Goal: Use online tool/utility: Use online tool/utility

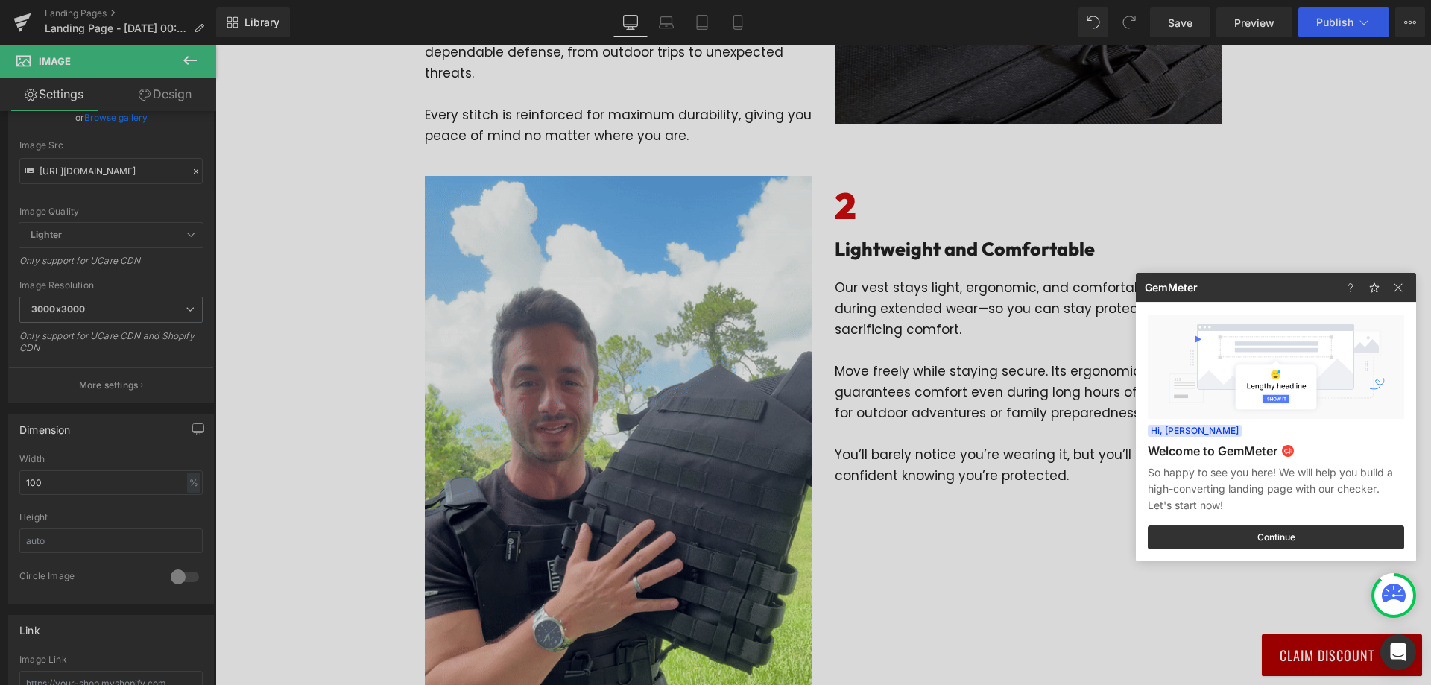
click at [0, 0] on div at bounding box center [0, 0] width 0 height 0
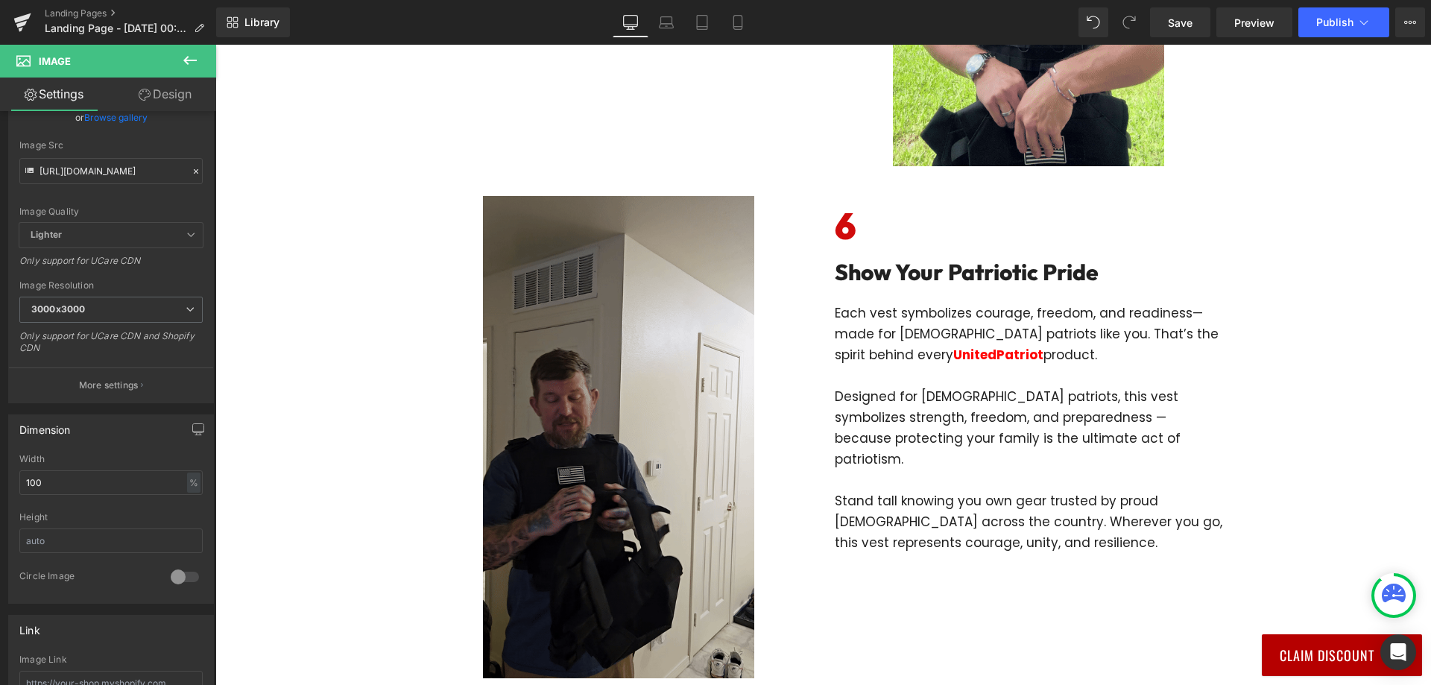
scroll to position [2982, 0]
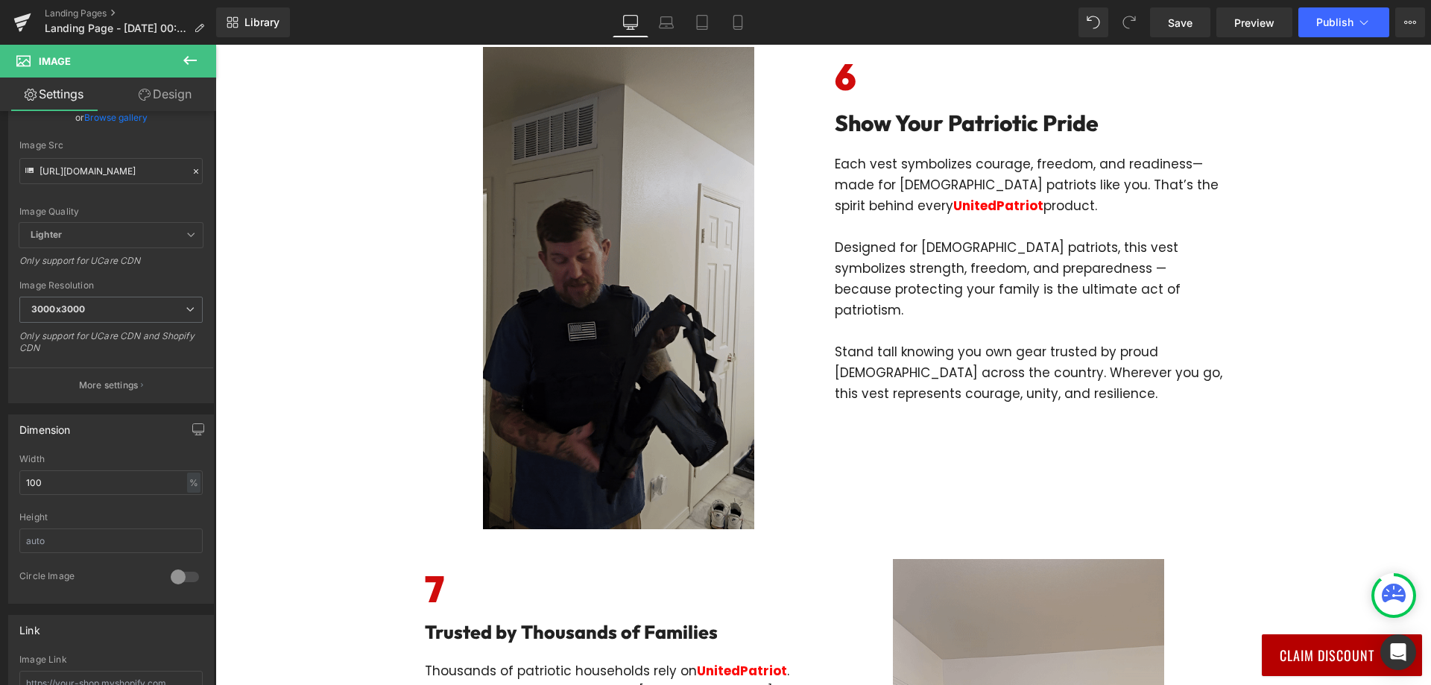
click at [581, 251] on img at bounding box center [618, 288] width 271 height 482
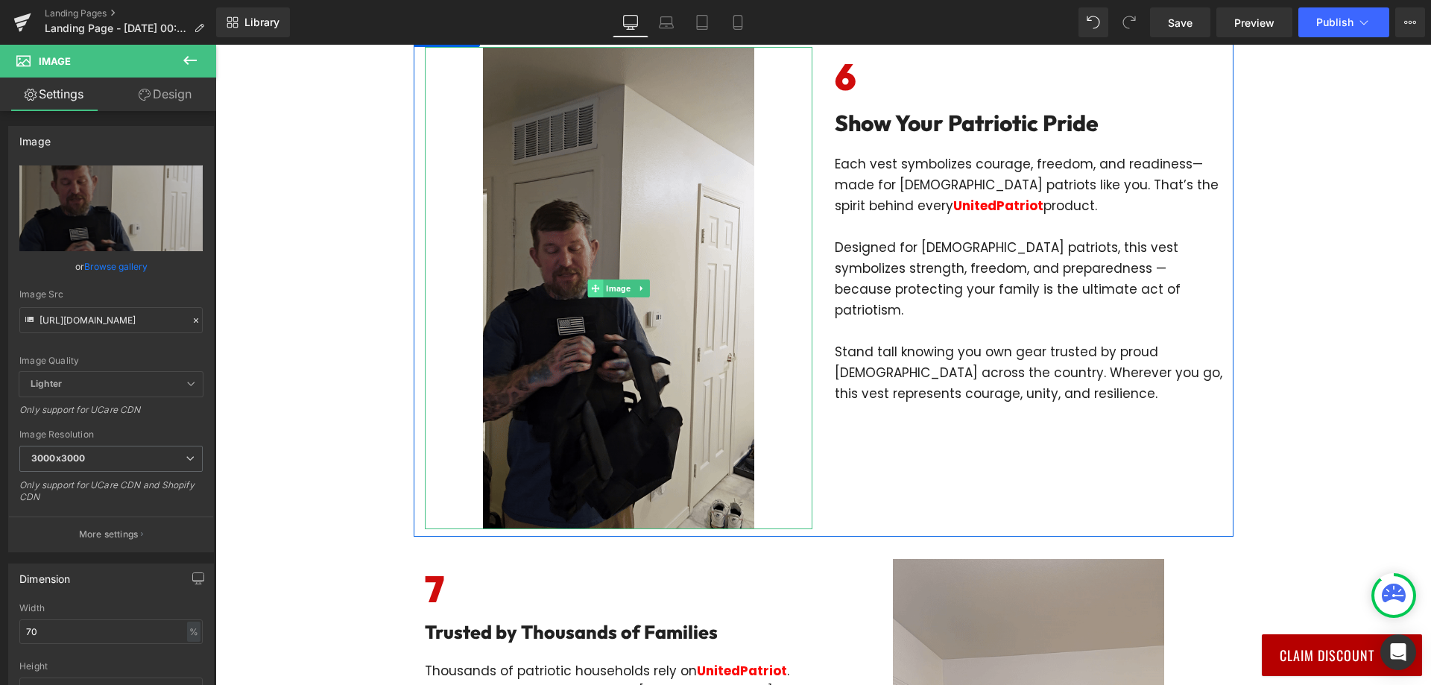
click at [596, 280] on span at bounding box center [595, 289] width 16 height 18
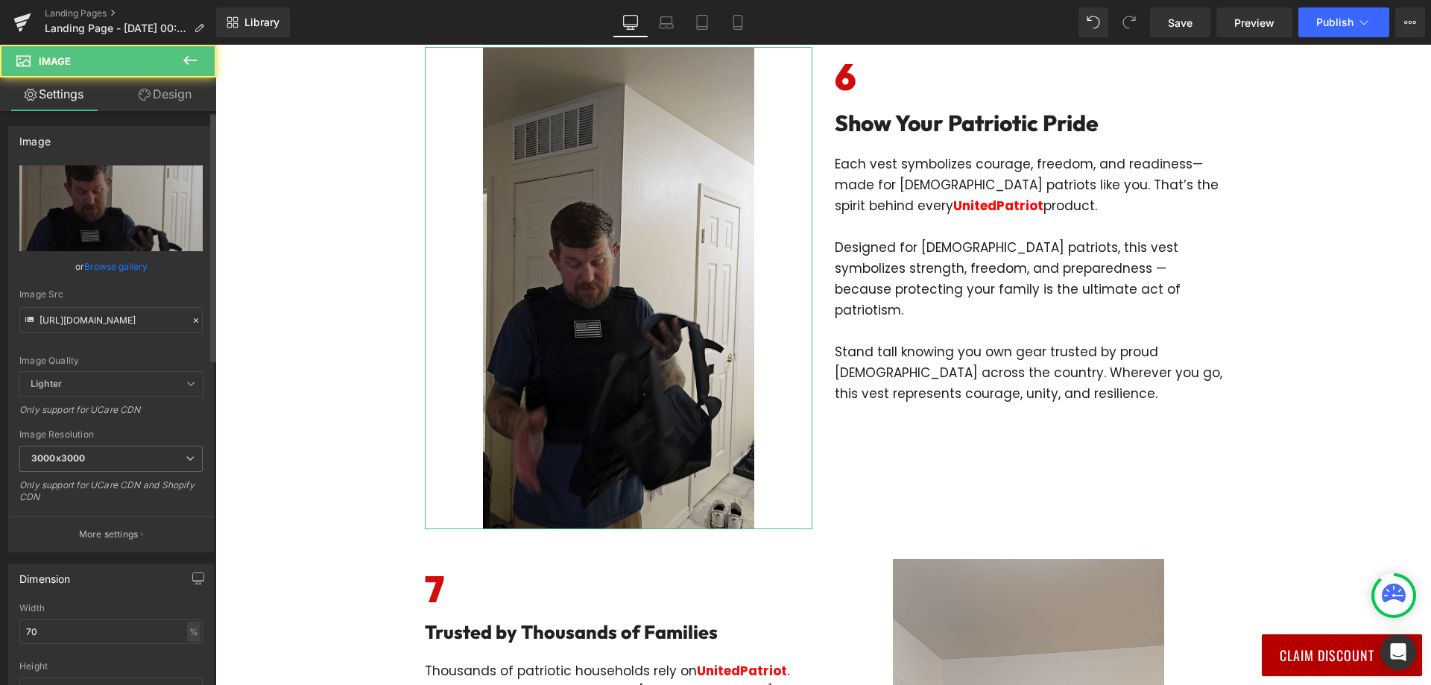
click at [119, 333] on div "Image Quality Lighter Lightest Lighter Lighter Lightest Only support for UCare …" at bounding box center [110, 268] width 183 height 206
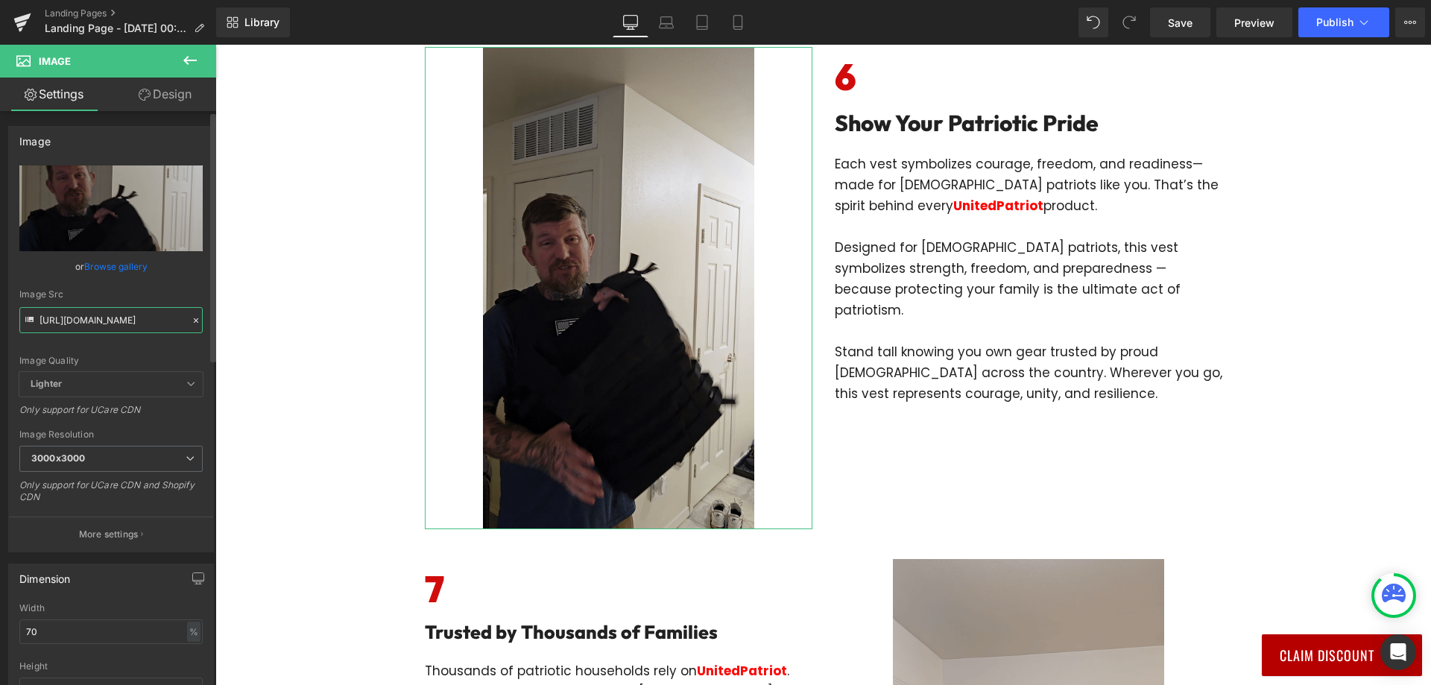
click at [126, 319] on input "[URL][DOMAIN_NAME]" at bounding box center [110, 320] width 183 height 26
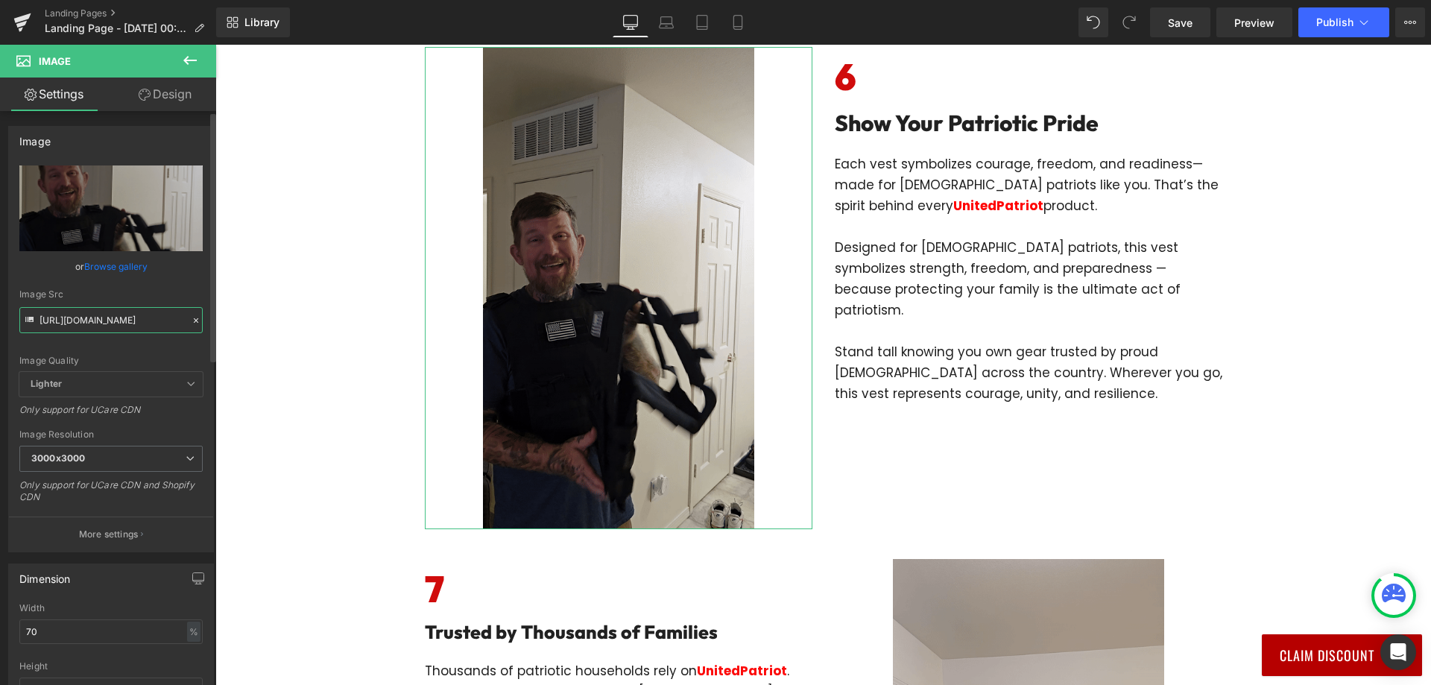
click at [126, 319] on input "[URL][DOMAIN_NAME]" at bounding box center [110, 320] width 183 height 26
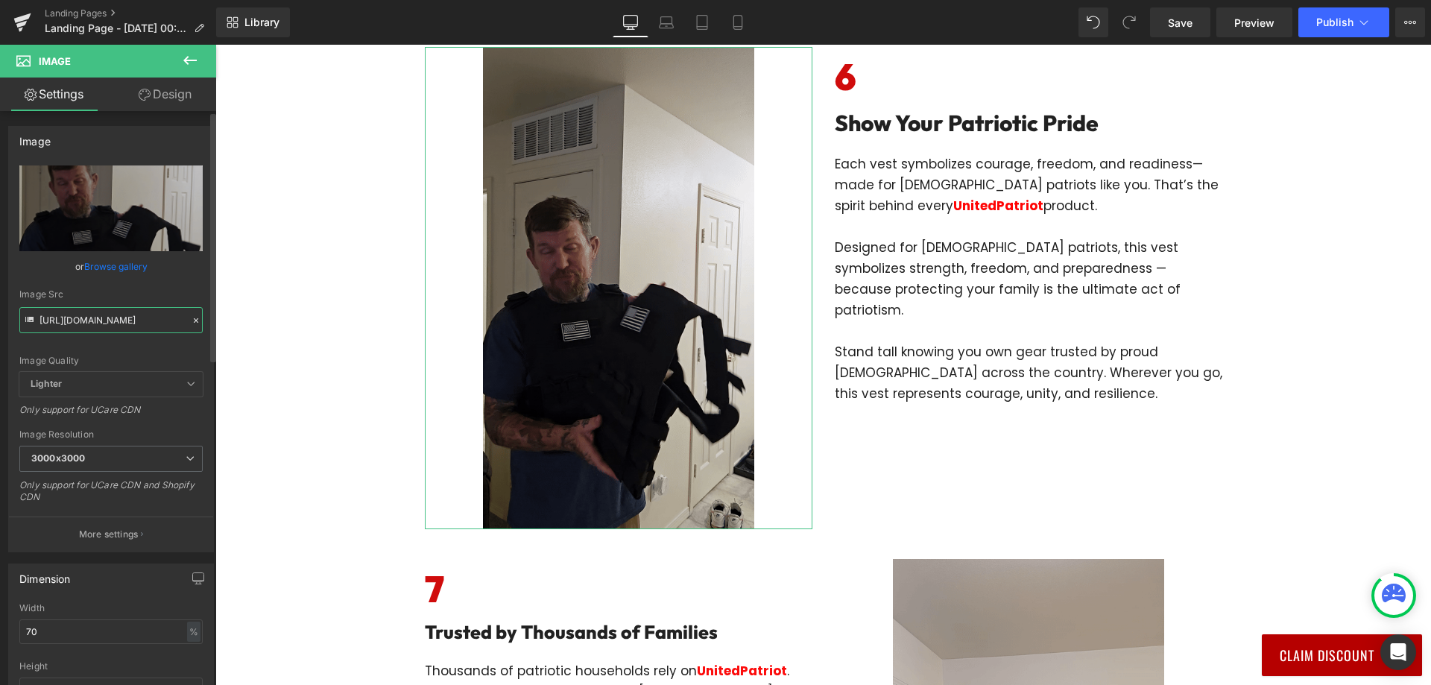
click at [126, 319] on input "[URL][DOMAIN_NAME]" at bounding box center [110, 320] width 183 height 26
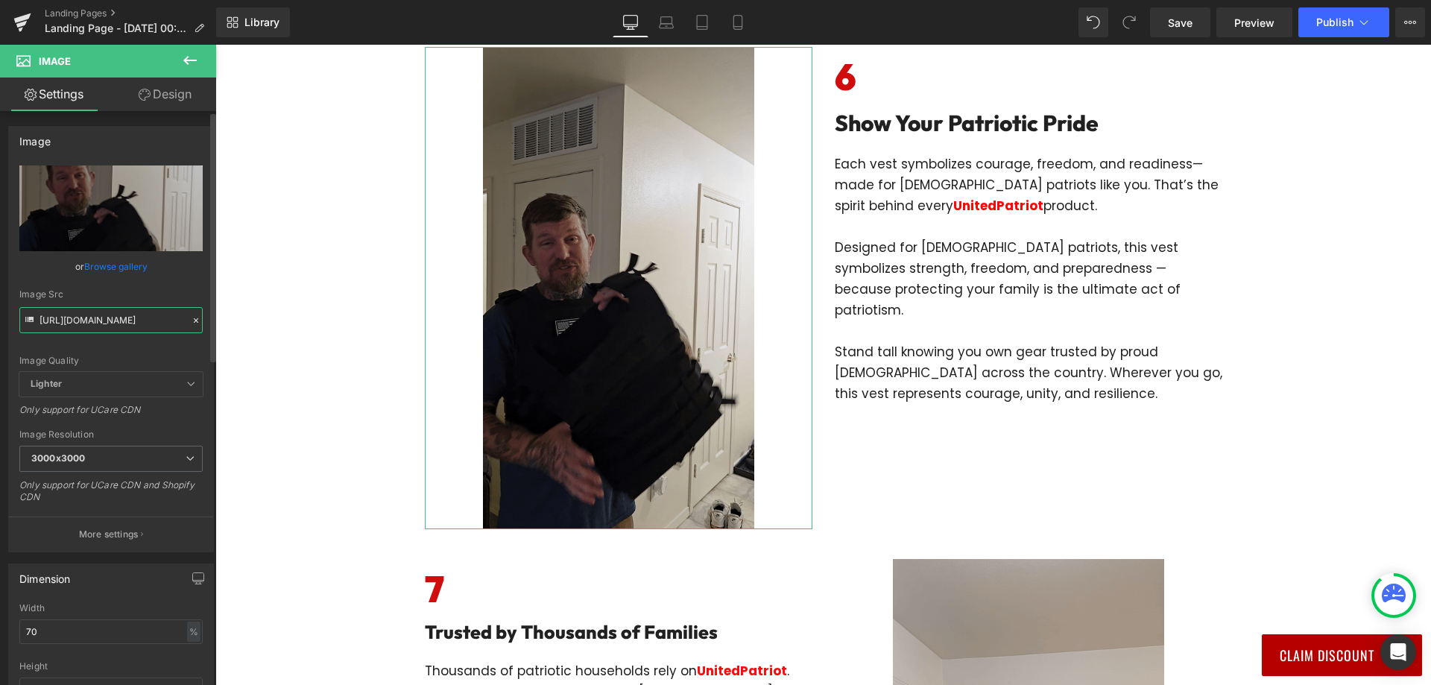
paste input "imgi_7_CopyofPART1-FEATUREDEMO21-ezgif.com-resize.gif?v=1756222301"
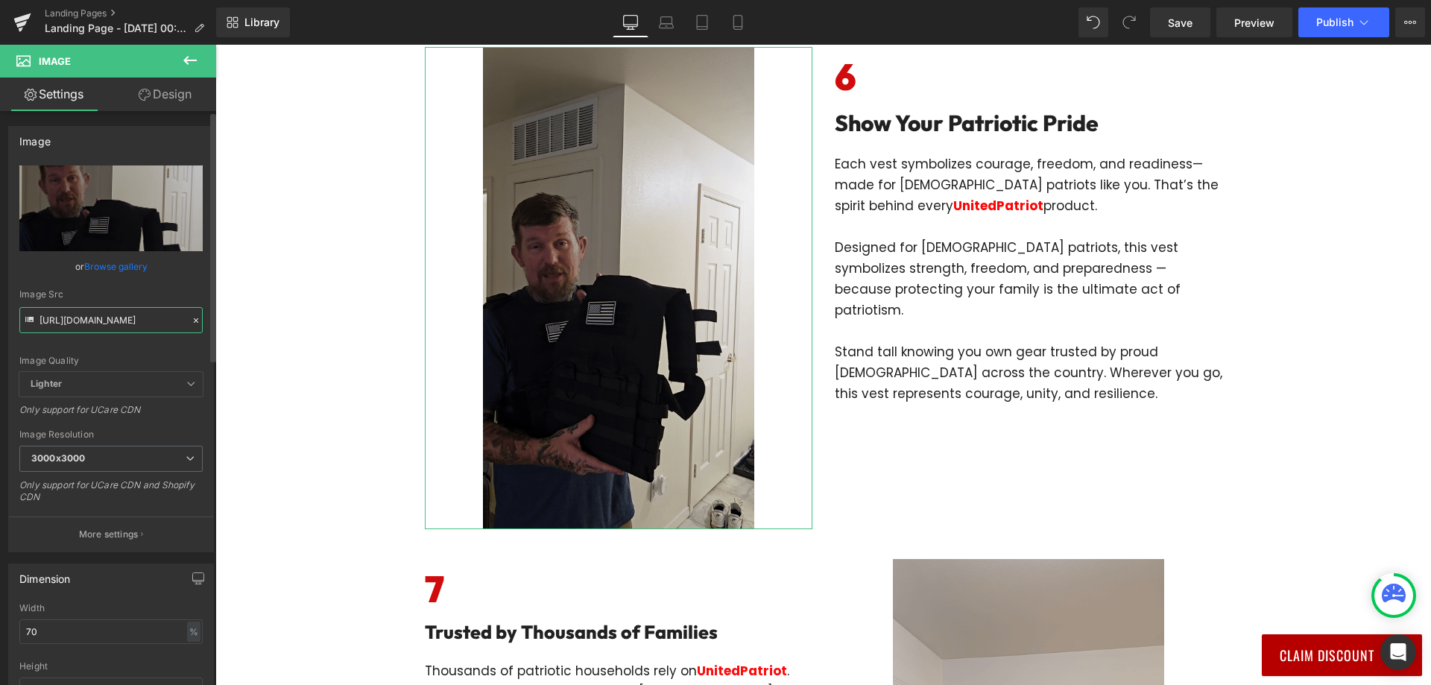
type input "[URL][DOMAIN_NAME]"
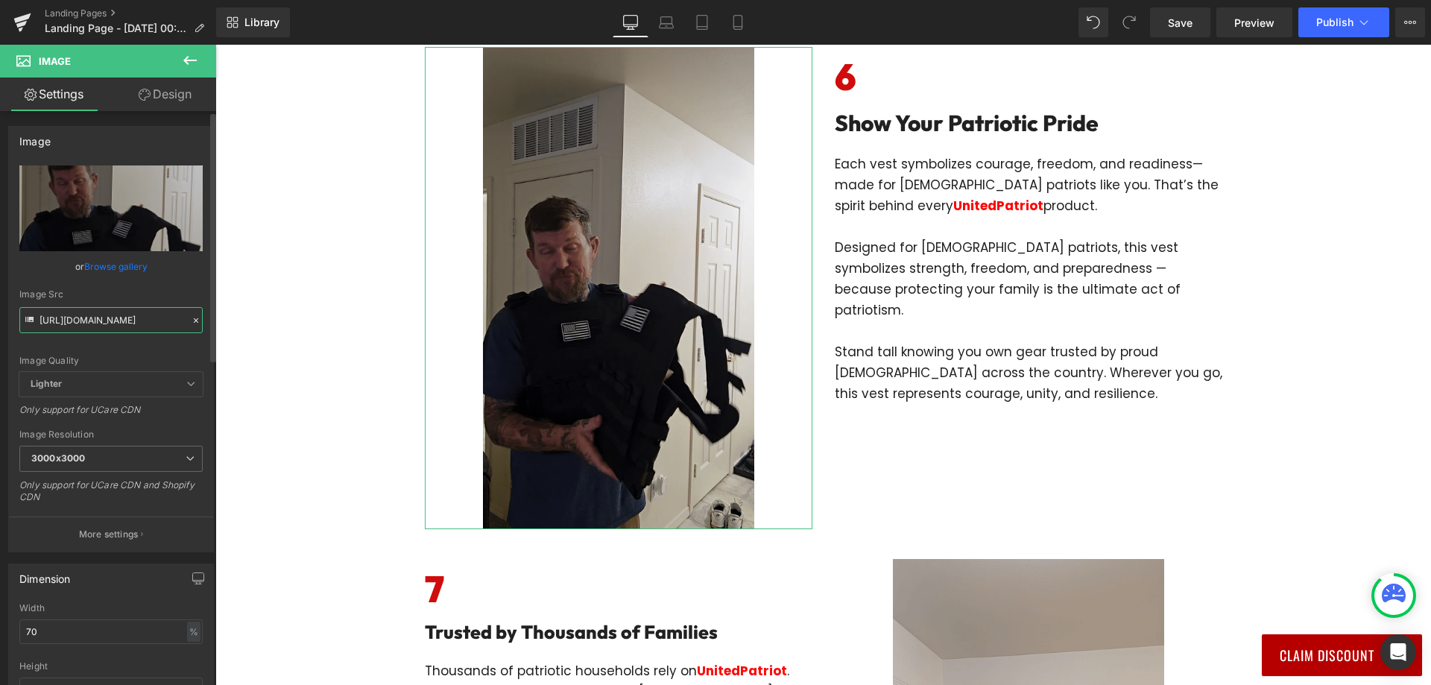
scroll to position [0, 411]
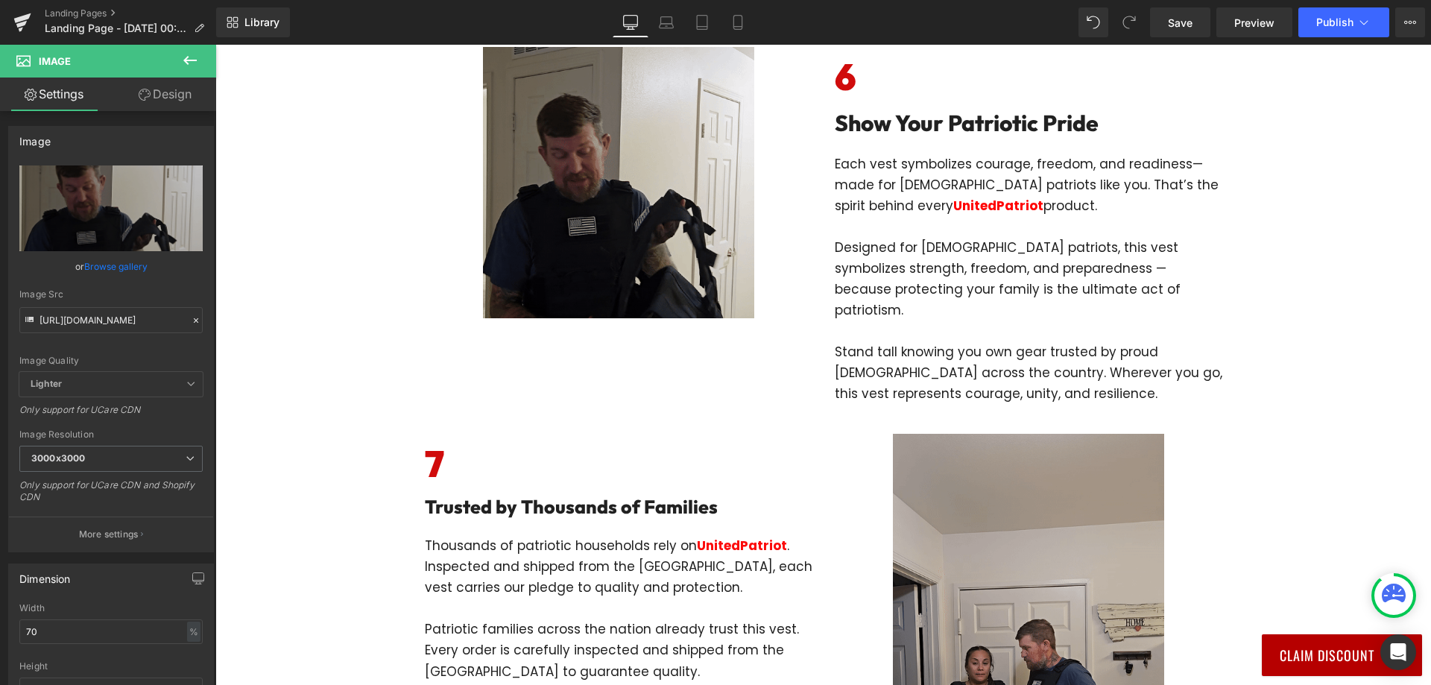
click at [291, 337] on div "Image Row Row UnitedPatriot Presents: 7 Reasons Every Patriotic Family Needs Th…" at bounding box center [823, 159] width 1216 height 6192
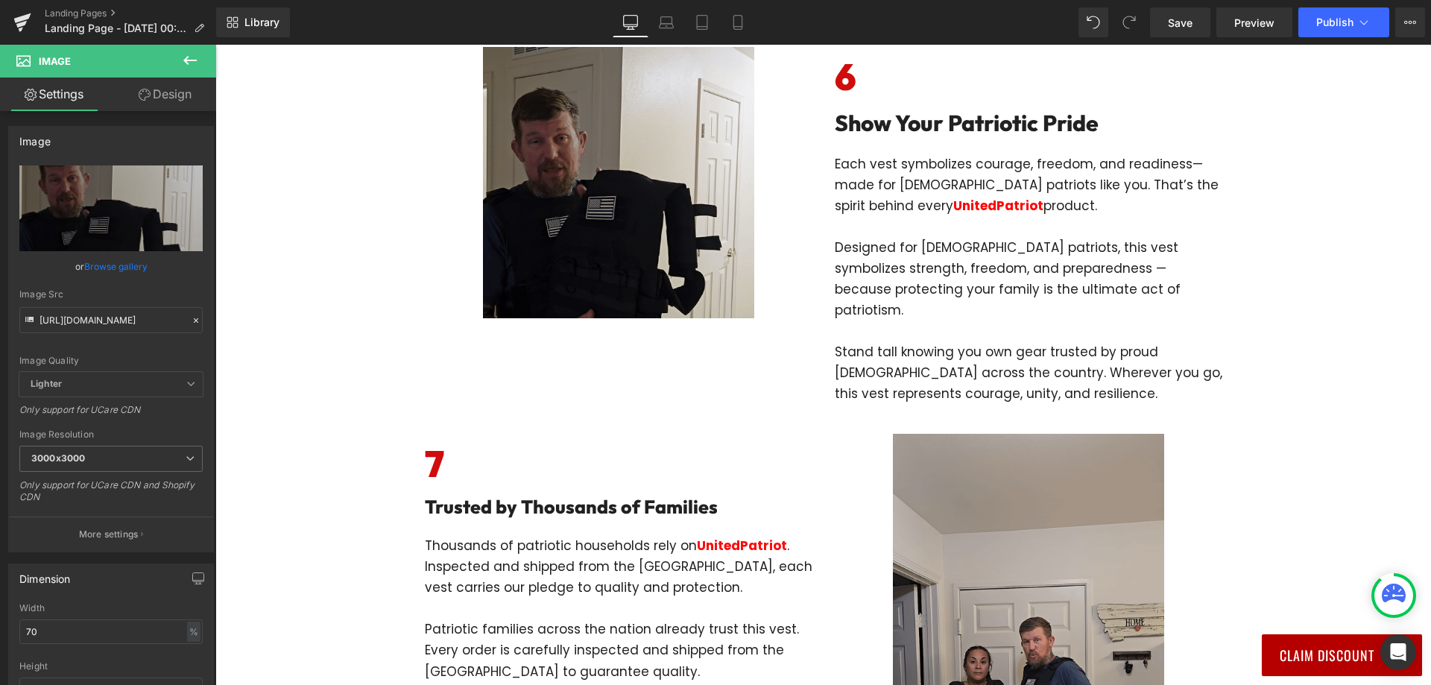
scroll to position [0, 0]
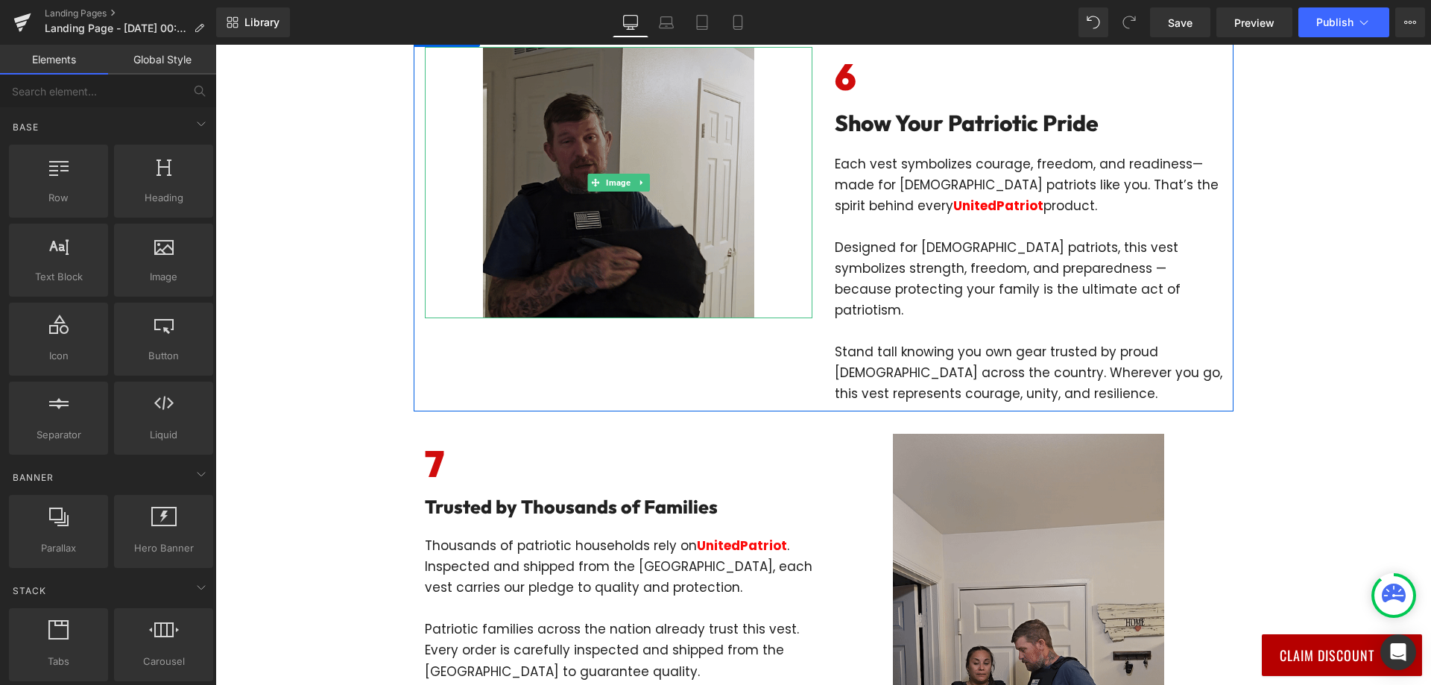
click at [597, 318] on img at bounding box center [618, 182] width 271 height 271
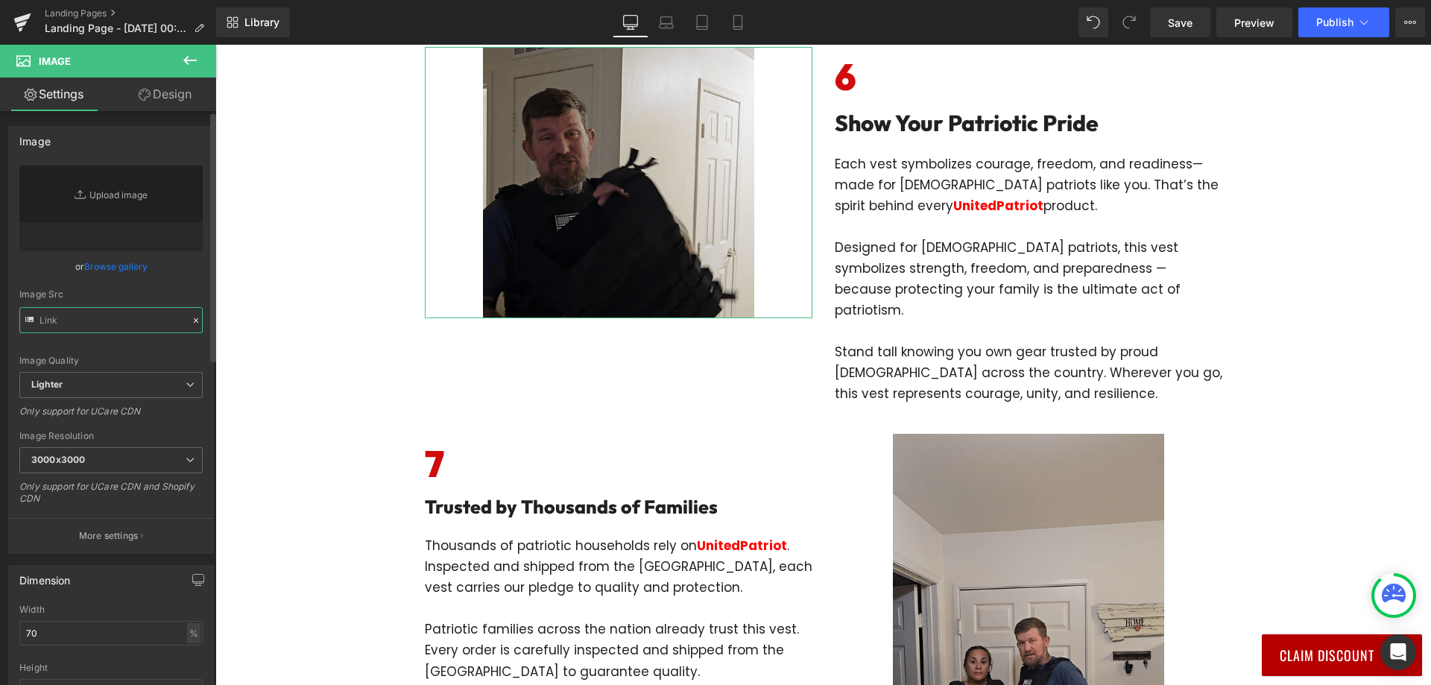
click at [124, 312] on input "text" at bounding box center [110, 320] width 183 height 26
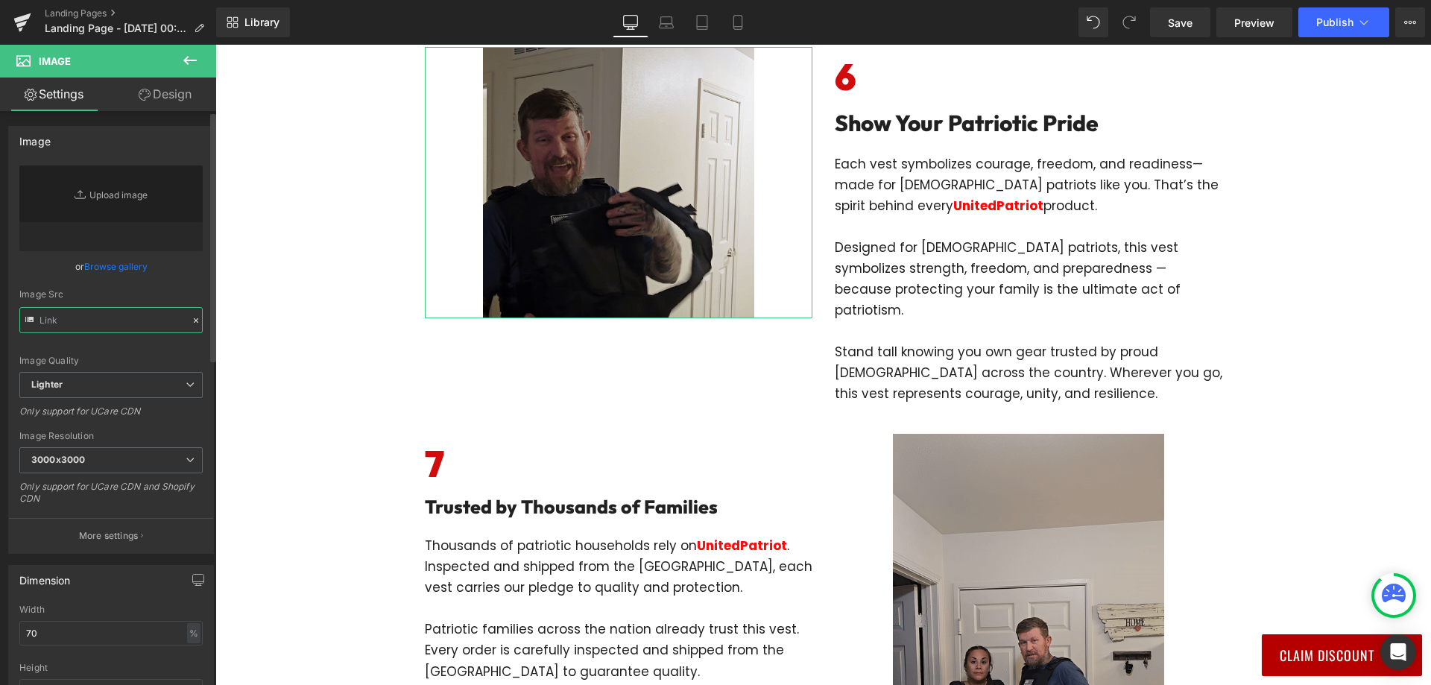
paste input "[URL][DOMAIN_NAME]"
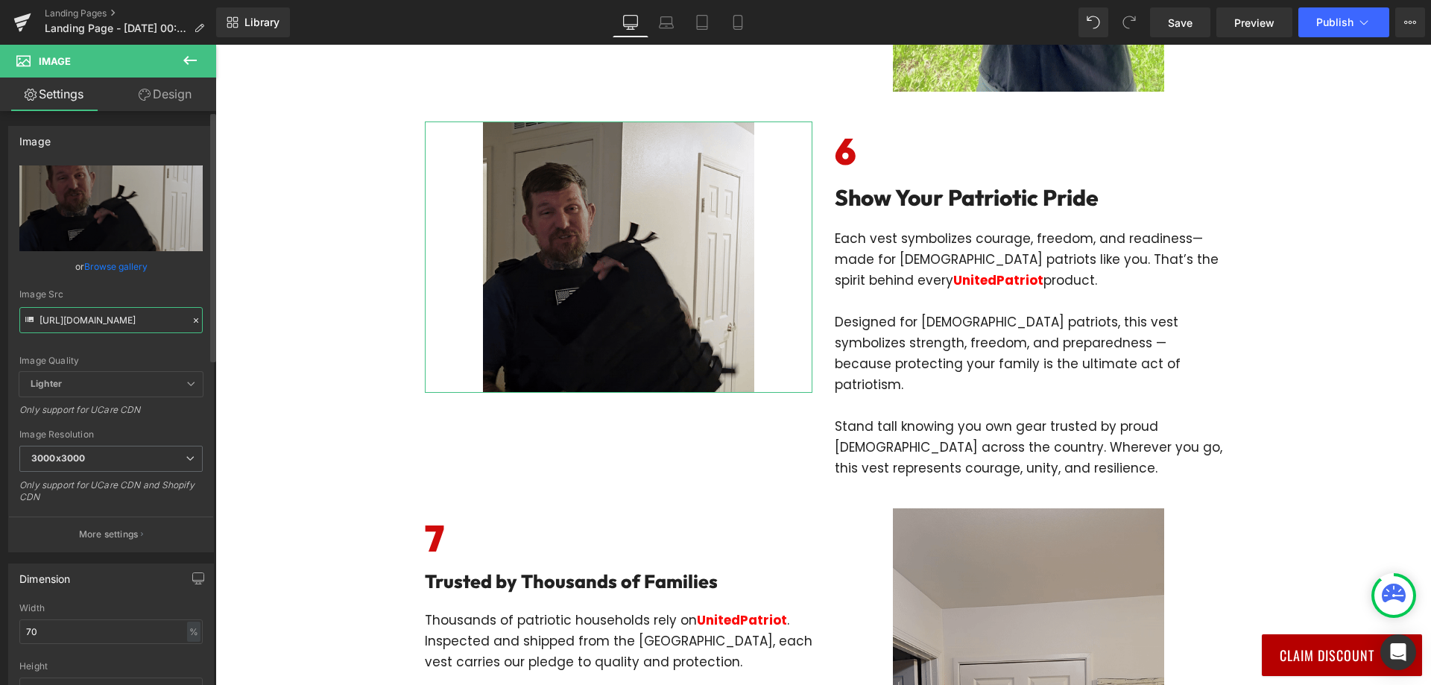
scroll to position [149, 0]
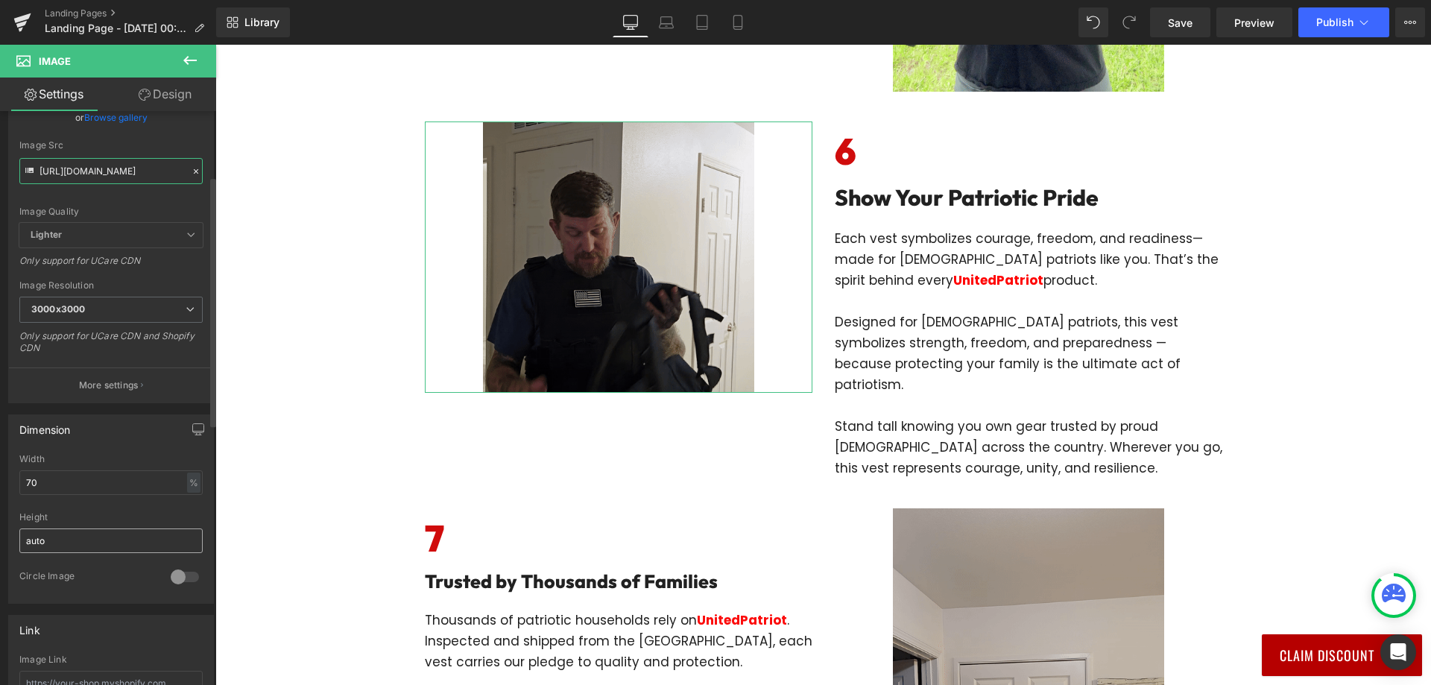
type input "[URL][DOMAIN_NAME]"
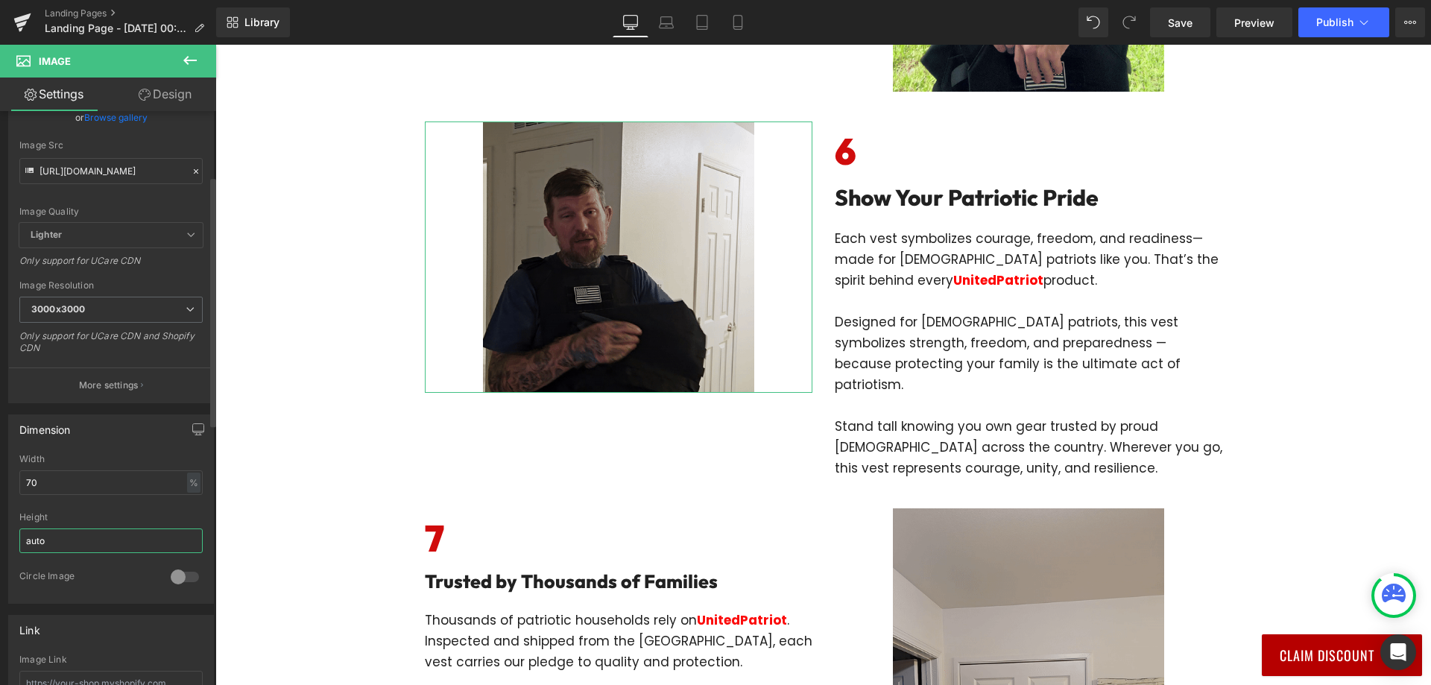
click at [92, 546] on input "auto" at bounding box center [110, 540] width 183 height 25
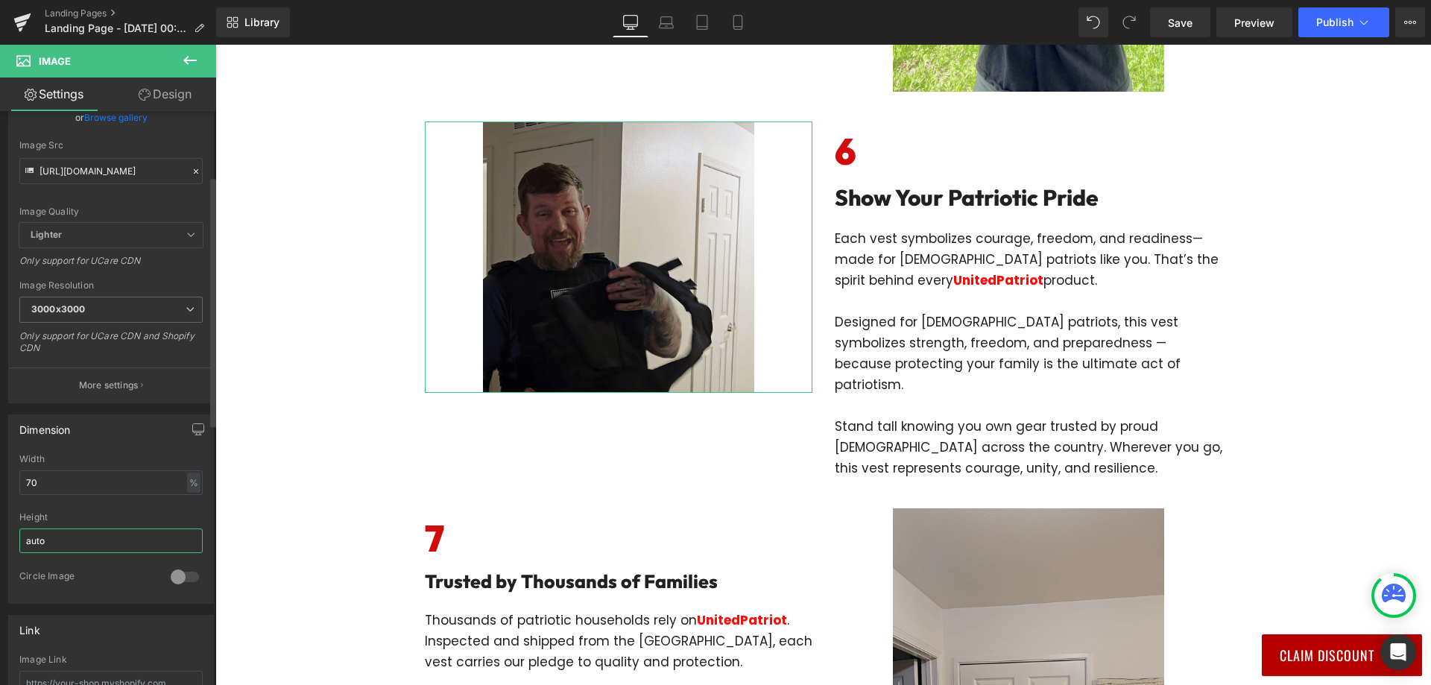
scroll to position [0, 0]
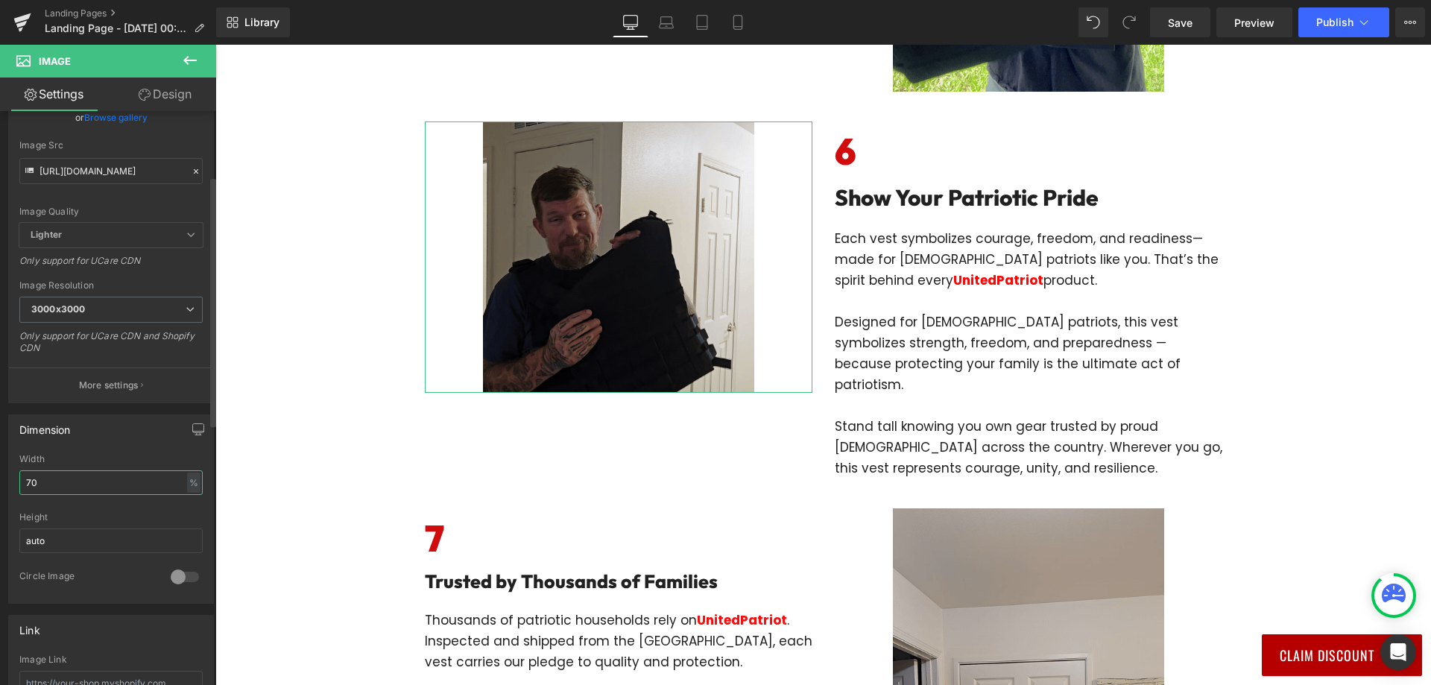
click at [91, 490] on input "70" at bounding box center [110, 482] width 183 height 25
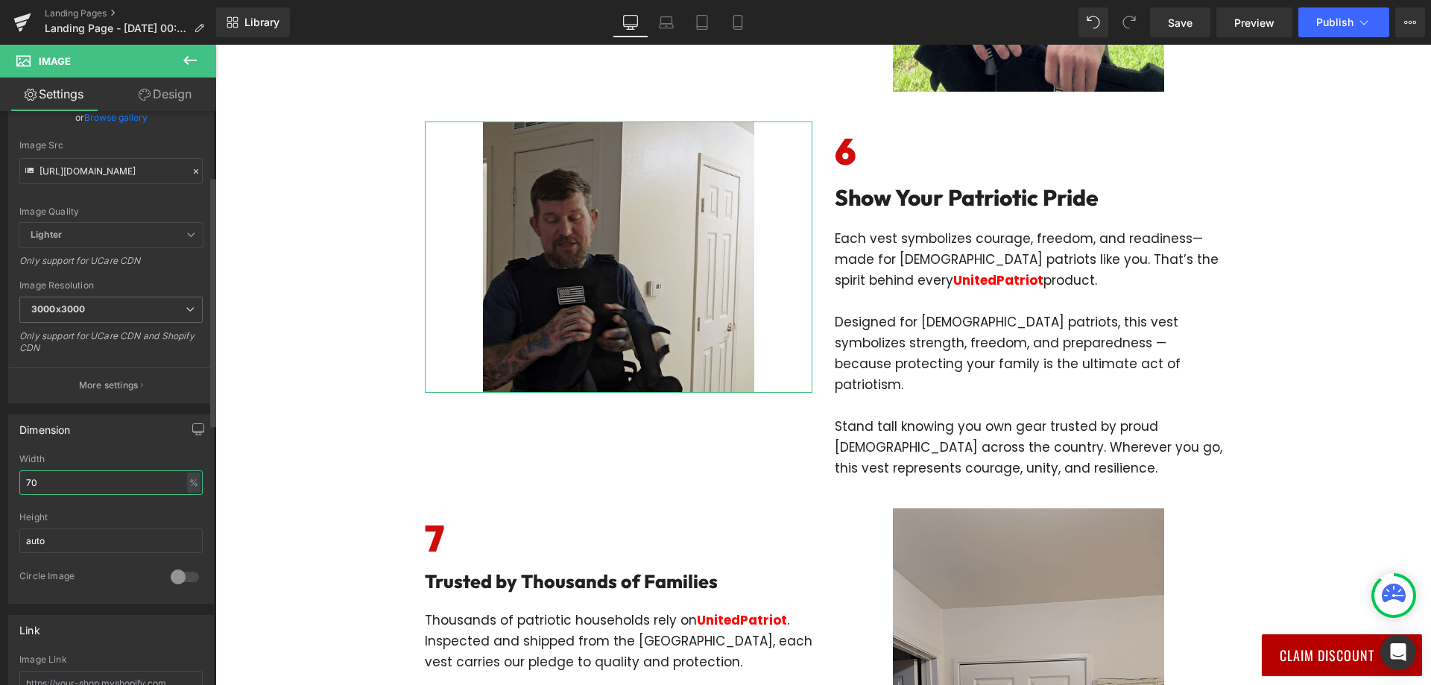
click at [91, 490] on input "70" at bounding box center [110, 482] width 183 height 25
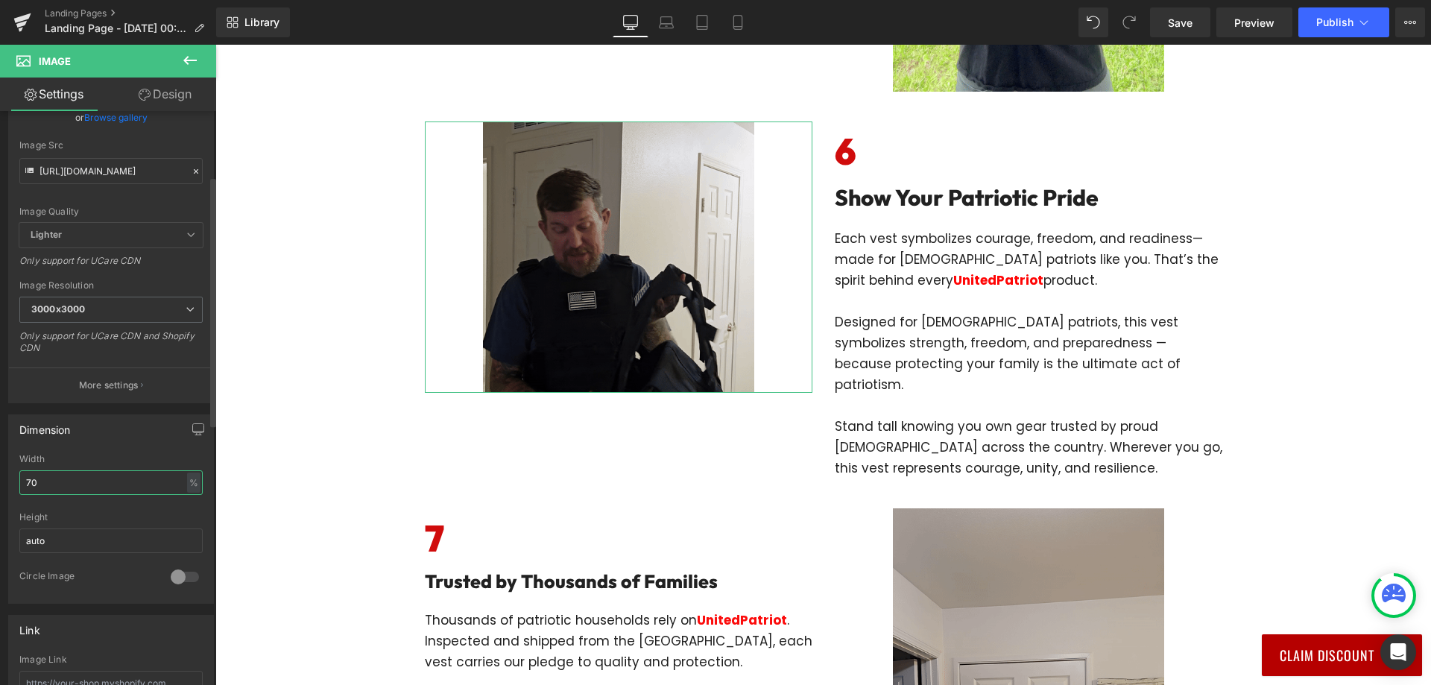
click at [91, 490] on input "70" at bounding box center [110, 482] width 183 height 25
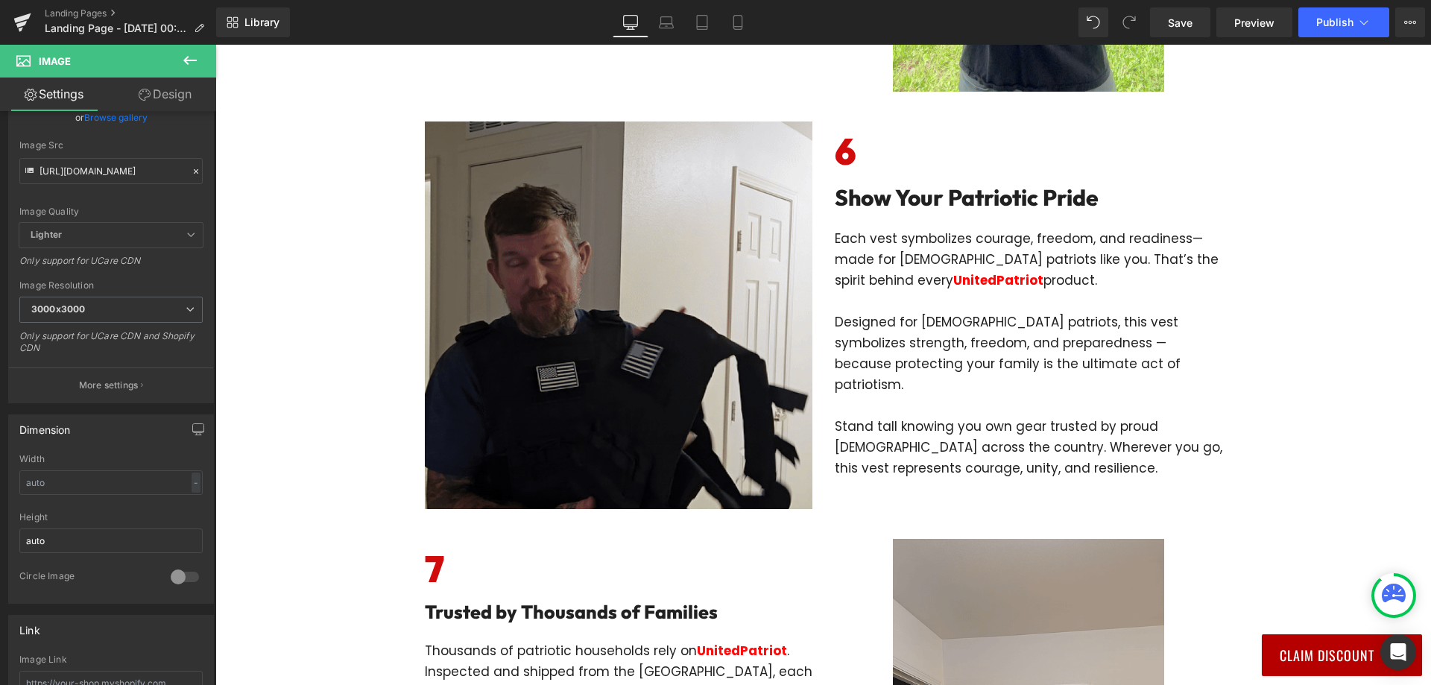
click at [291, 491] on div "Image Row Row UnitedPatriot Presents: 7 Reasons Every Patriotic Family Needs Th…" at bounding box center [823, 249] width 1216 height 6223
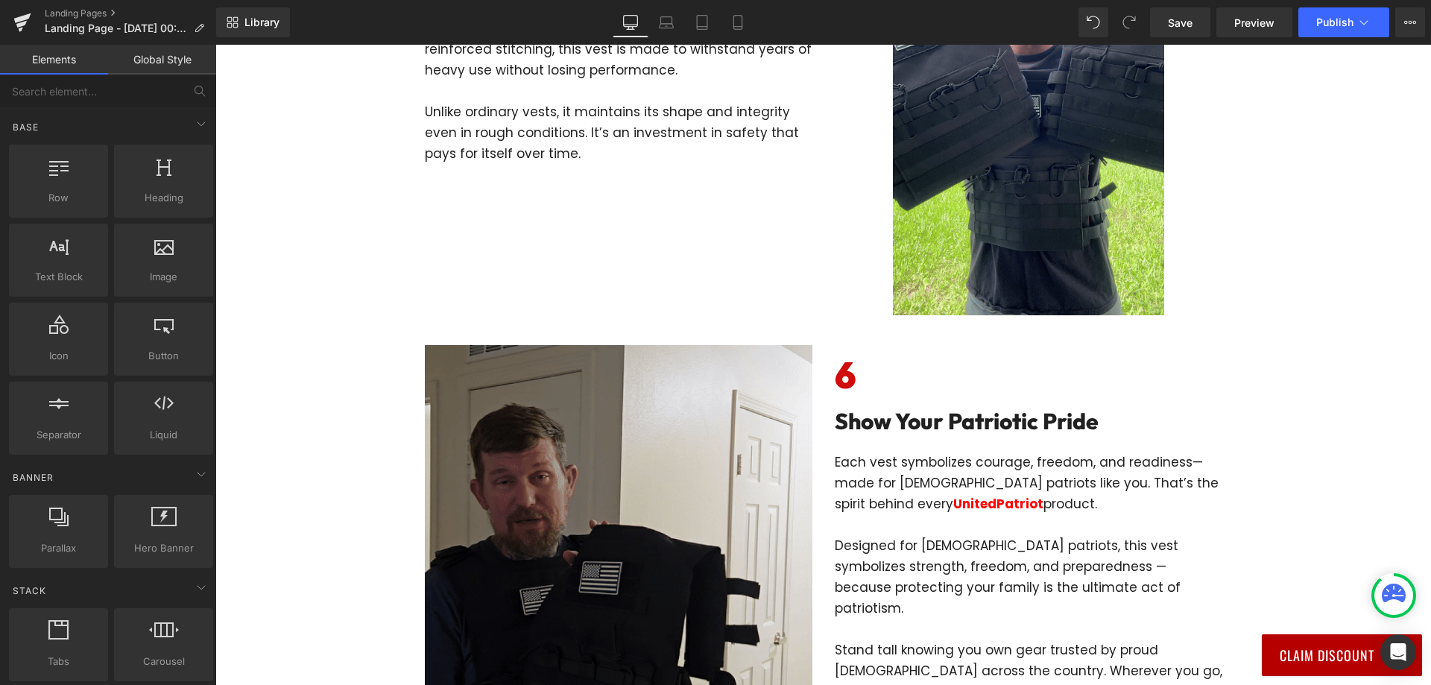
scroll to position [2907, 0]
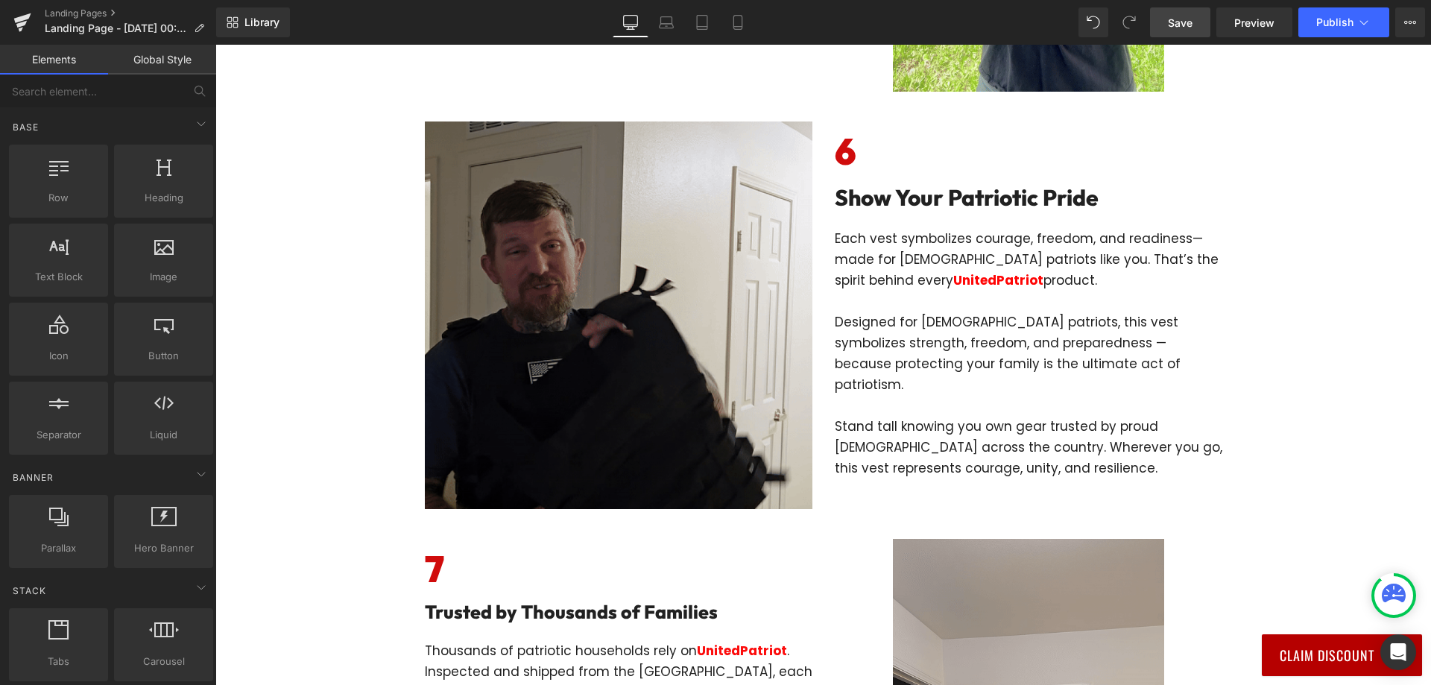
click at [1186, 20] on span "Save" at bounding box center [1180, 23] width 25 height 16
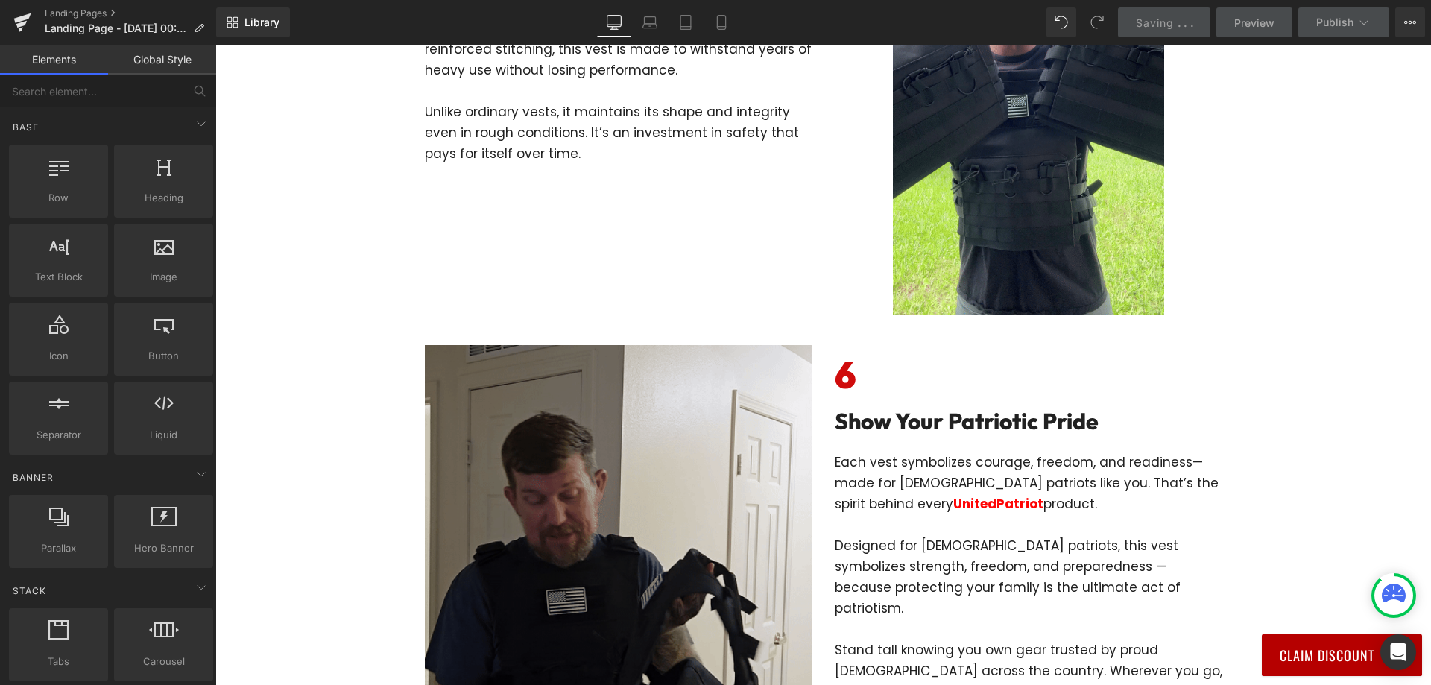
scroll to position [2460, 0]
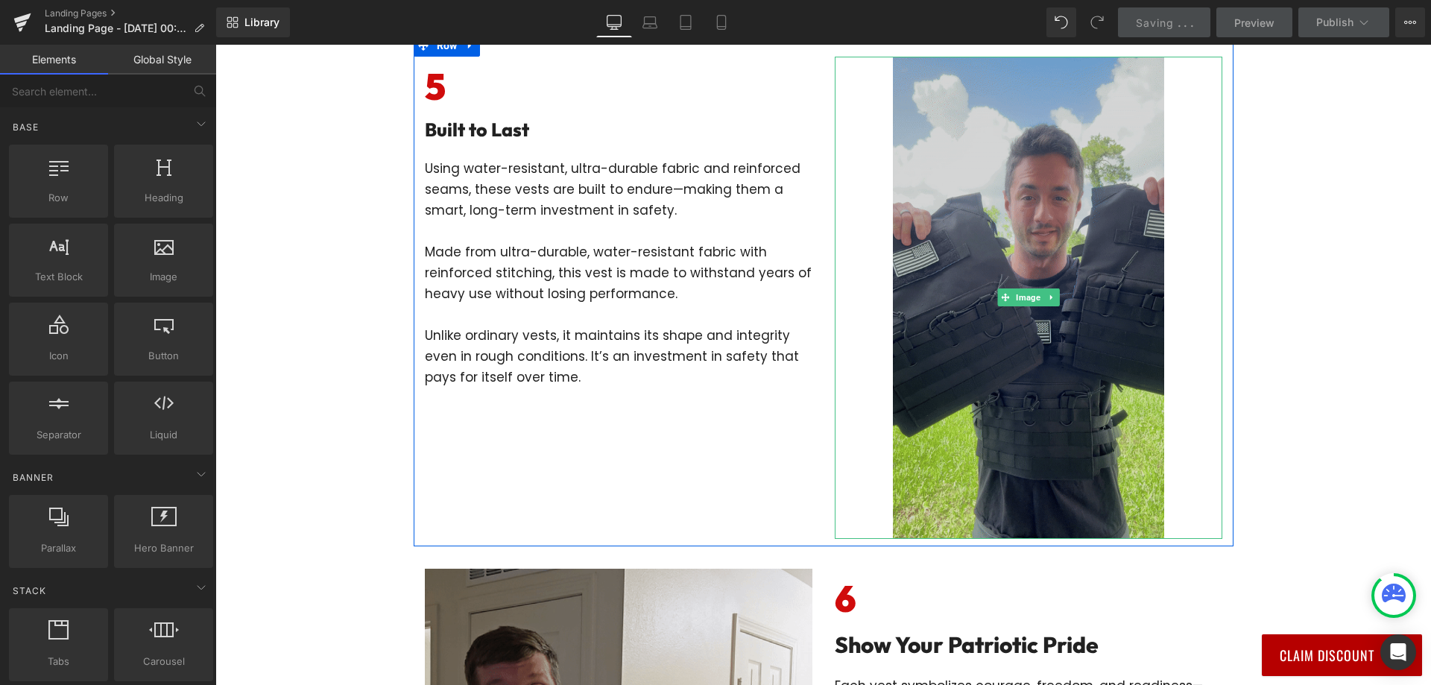
click at [1043, 285] on img at bounding box center [1028, 298] width 271 height 482
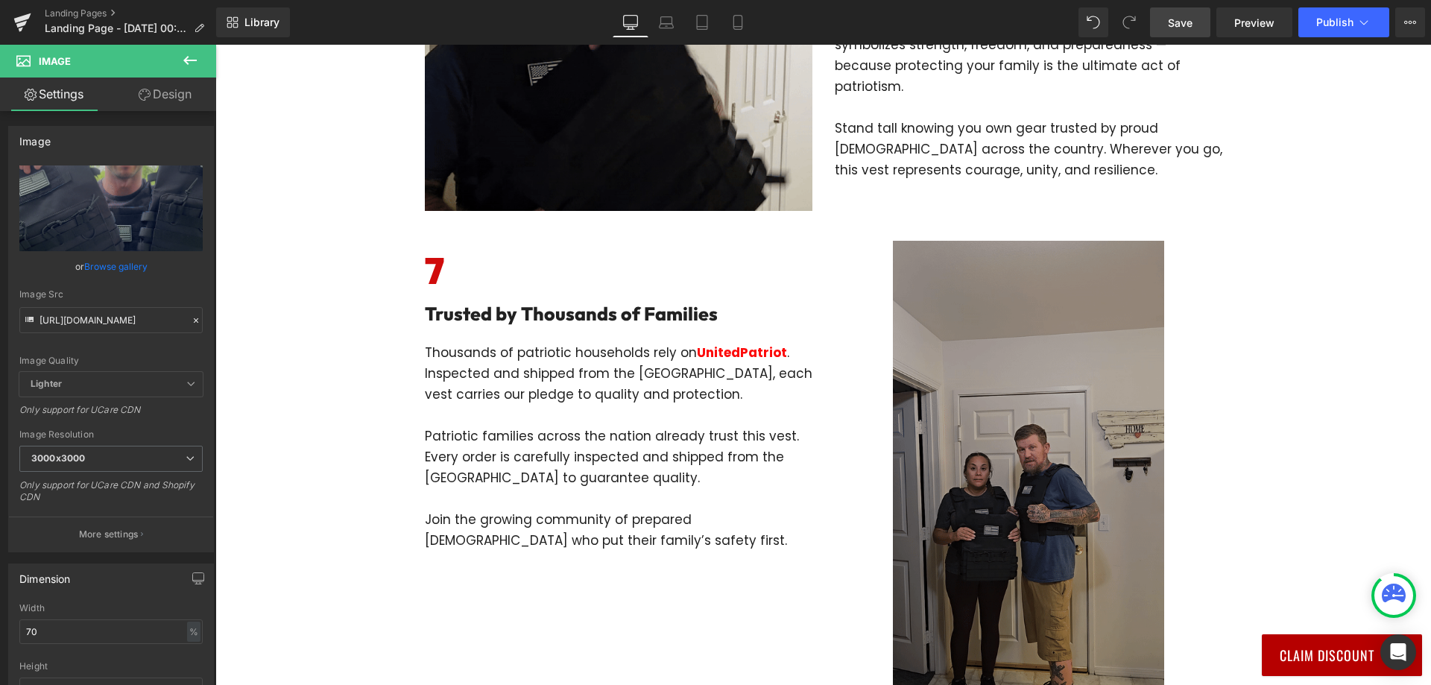
scroll to position [3429, 0]
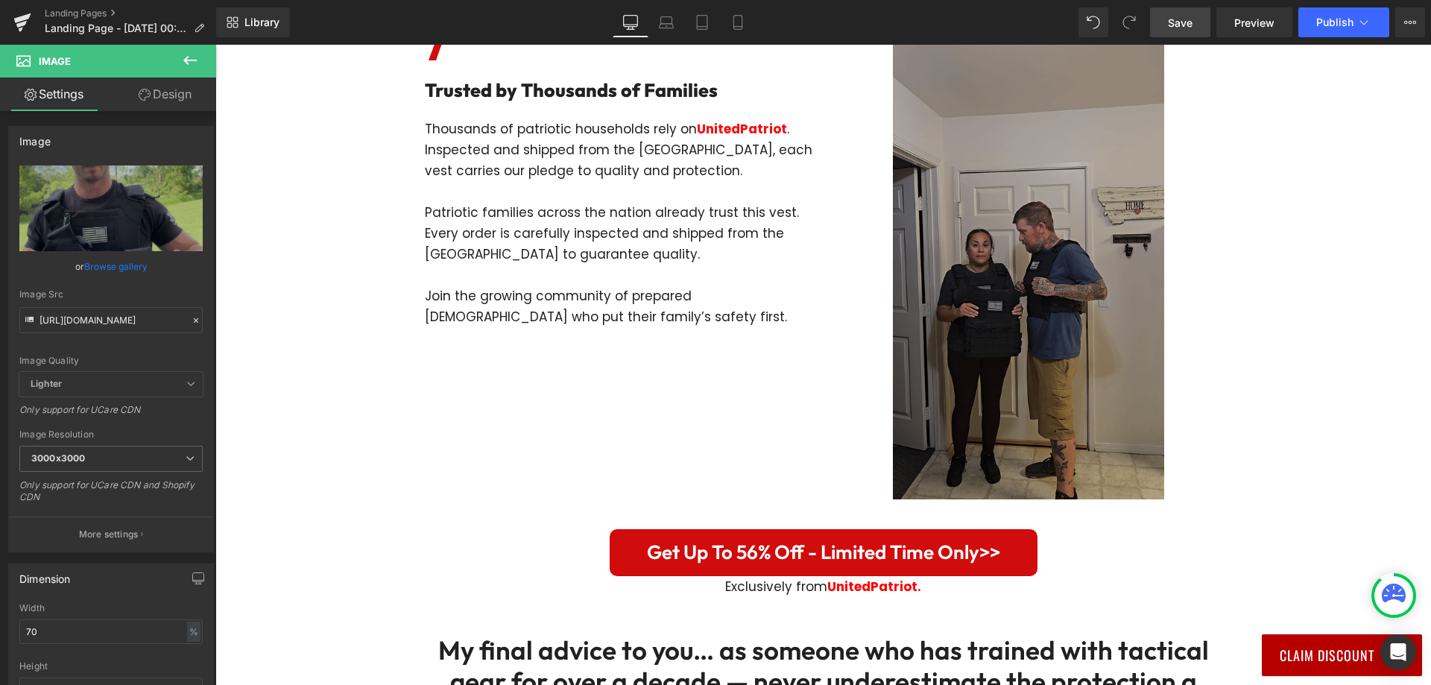
click at [1006, 338] on img at bounding box center [1028, 258] width 271 height 482
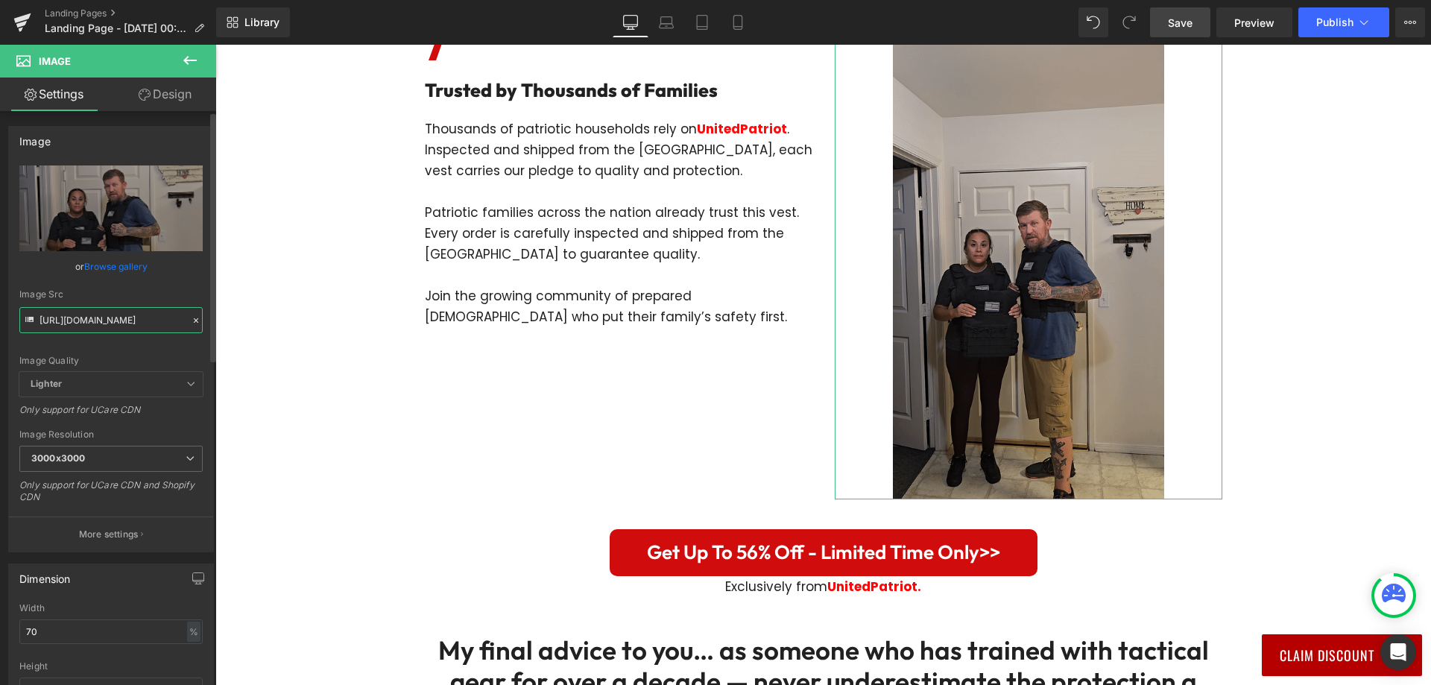
click at [140, 316] on input "[URL][DOMAIN_NAME]" at bounding box center [110, 320] width 183 height 26
type input "[URL]"
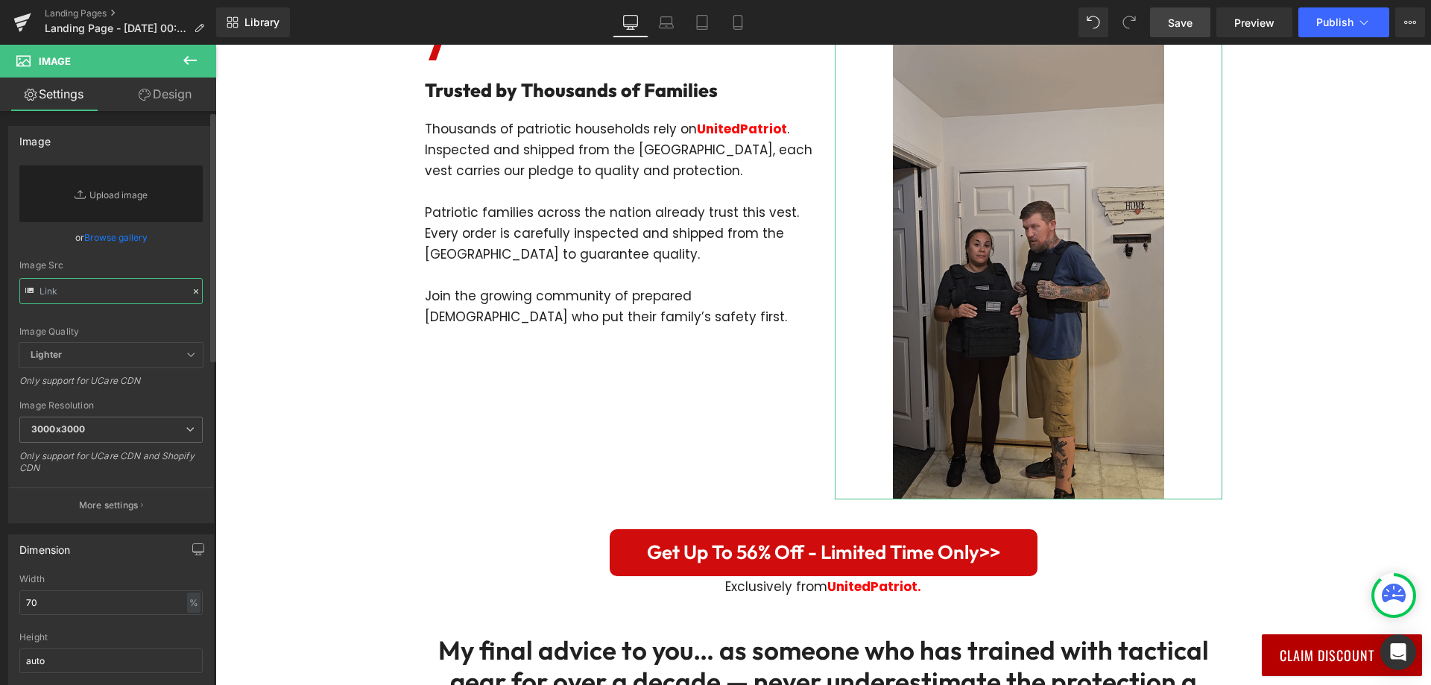
paste input "[URL][DOMAIN_NAME]"
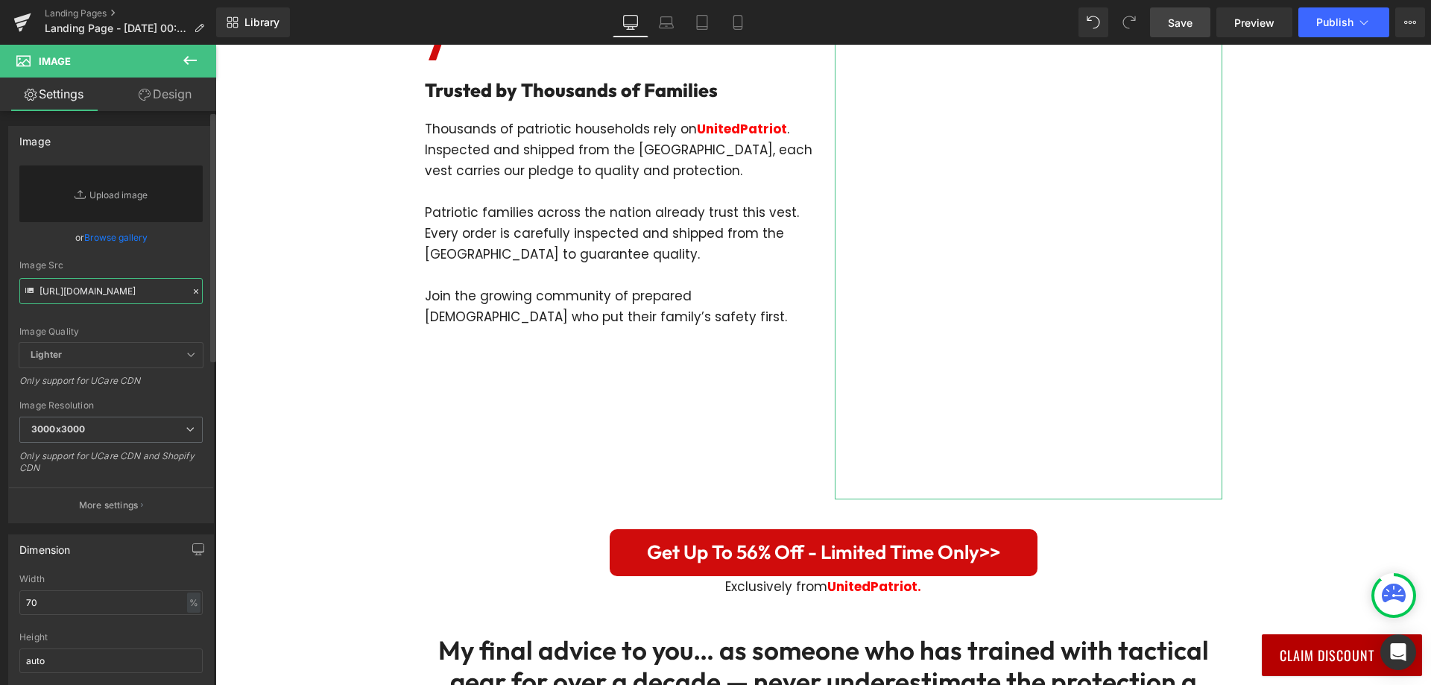
scroll to position [0, 410]
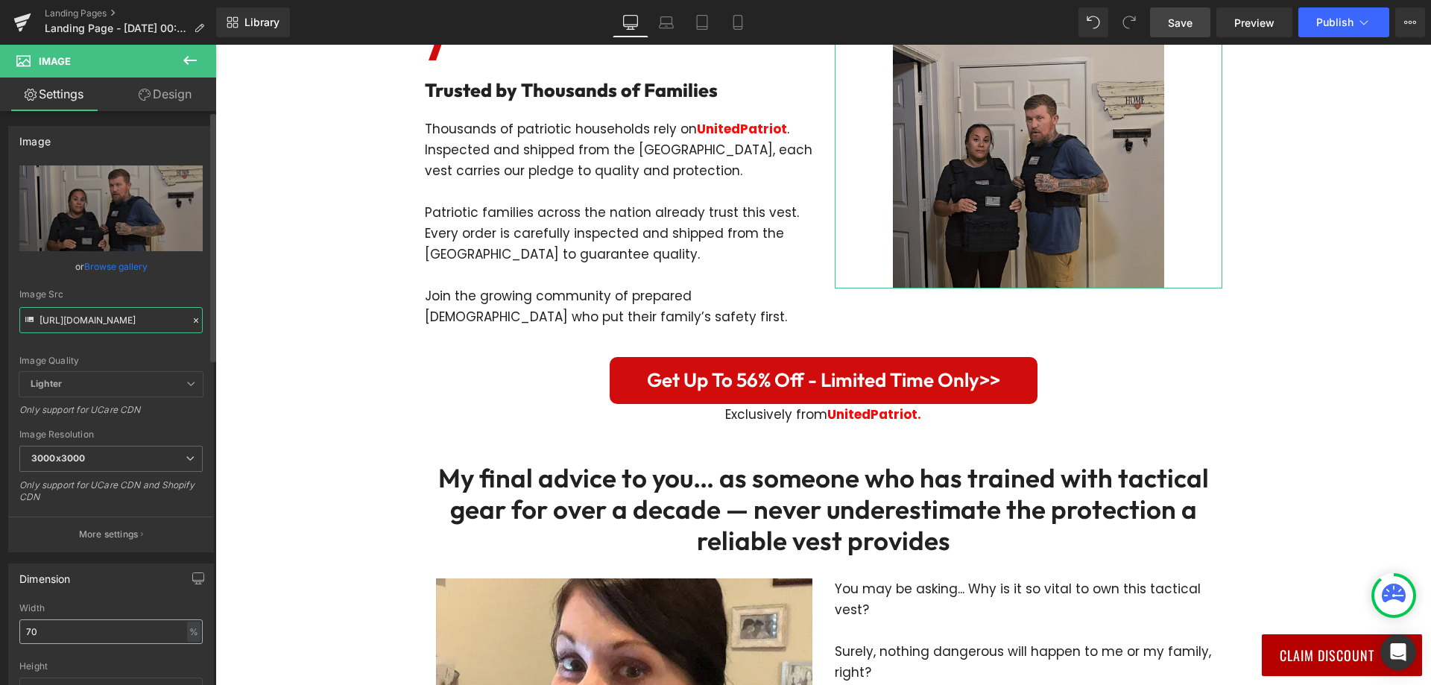
type input "[URL][DOMAIN_NAME]"
click at [51, 638] on input "70" at bounding box center [110, 631] width 183 height 25
type input "7"
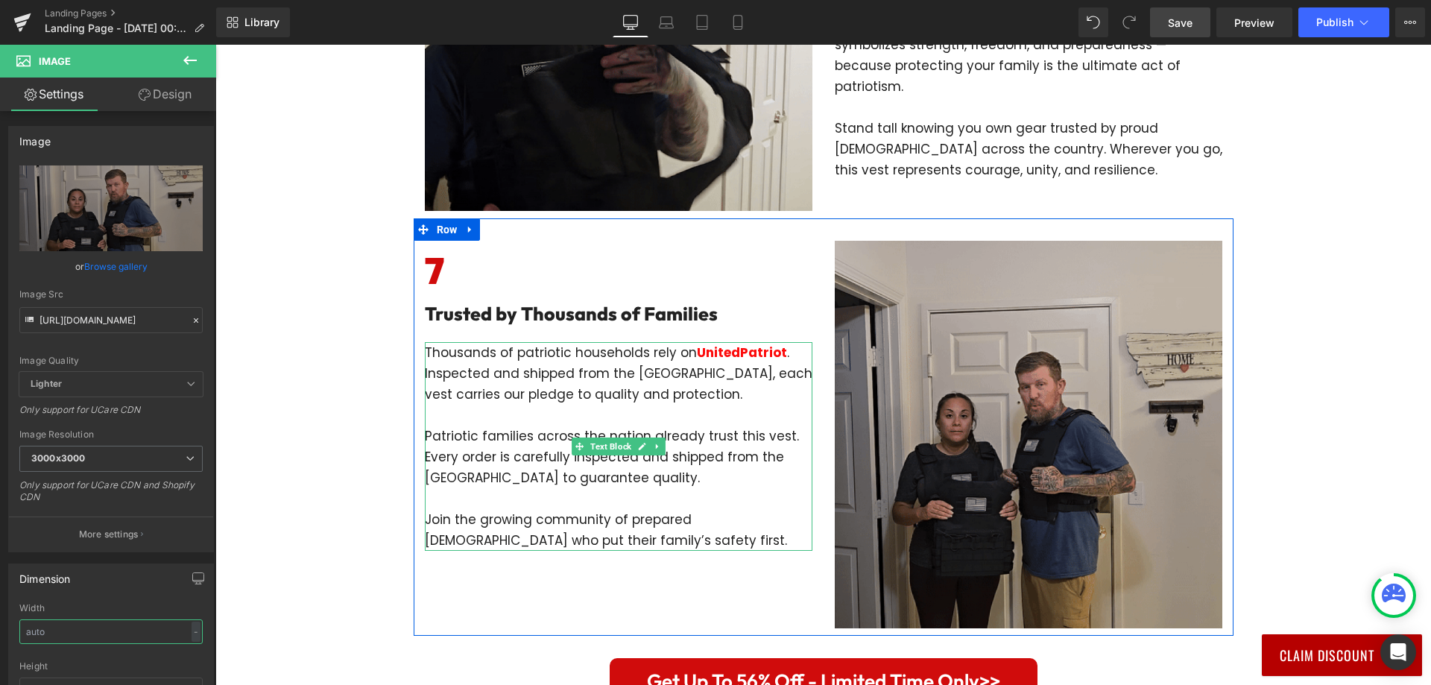
type input "[URL][DOMAIN_NAME]"
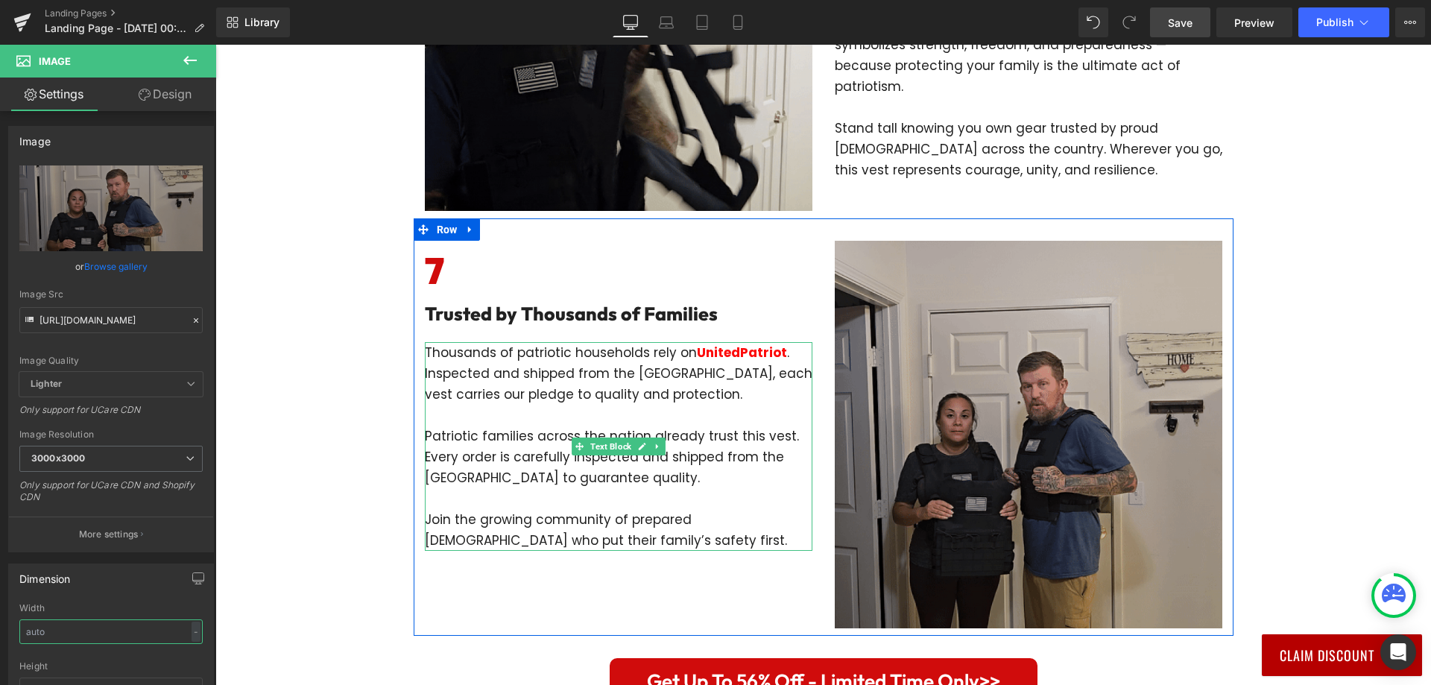
scroll to position [2982, 0]
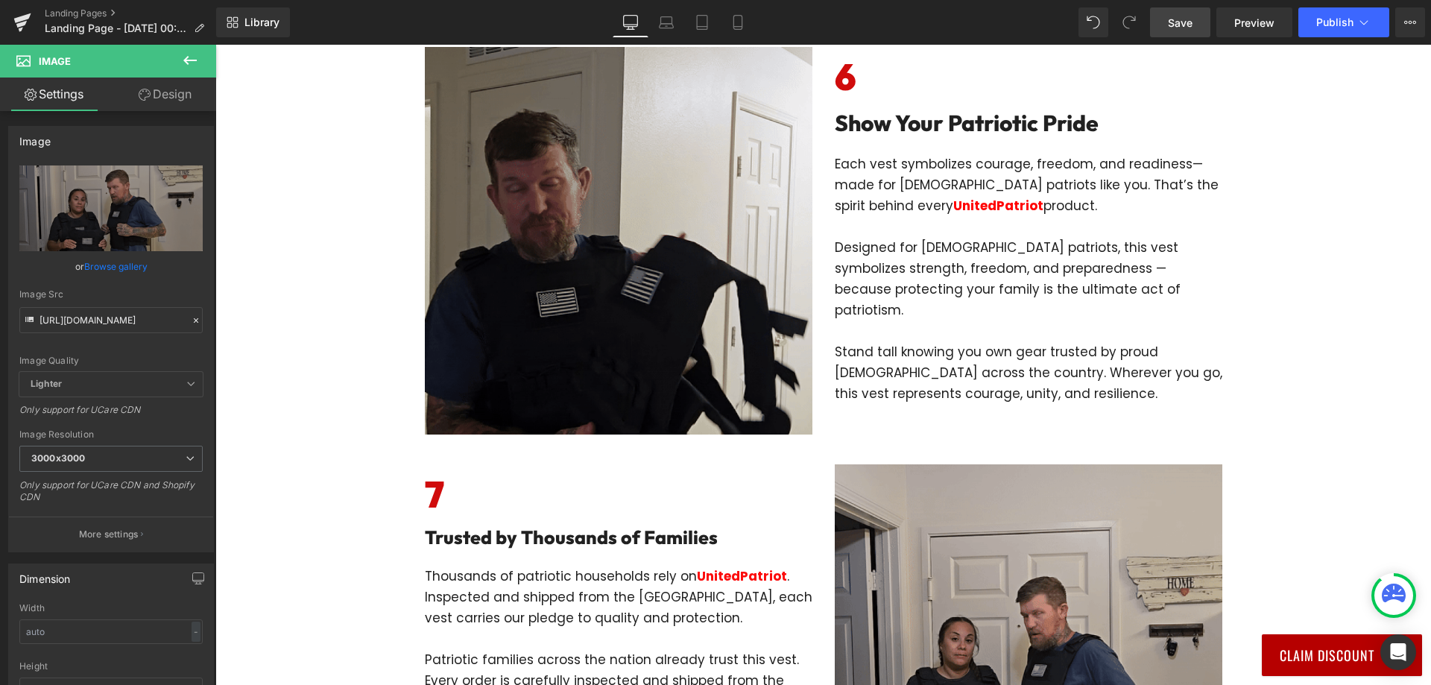
click at [365, 391] on div "Image Row Row UnitedPatriot Presents: 7 Reasons Every Patriotic Family Needs Th…" at bounding box center [823, 127] width 1216 height 6128
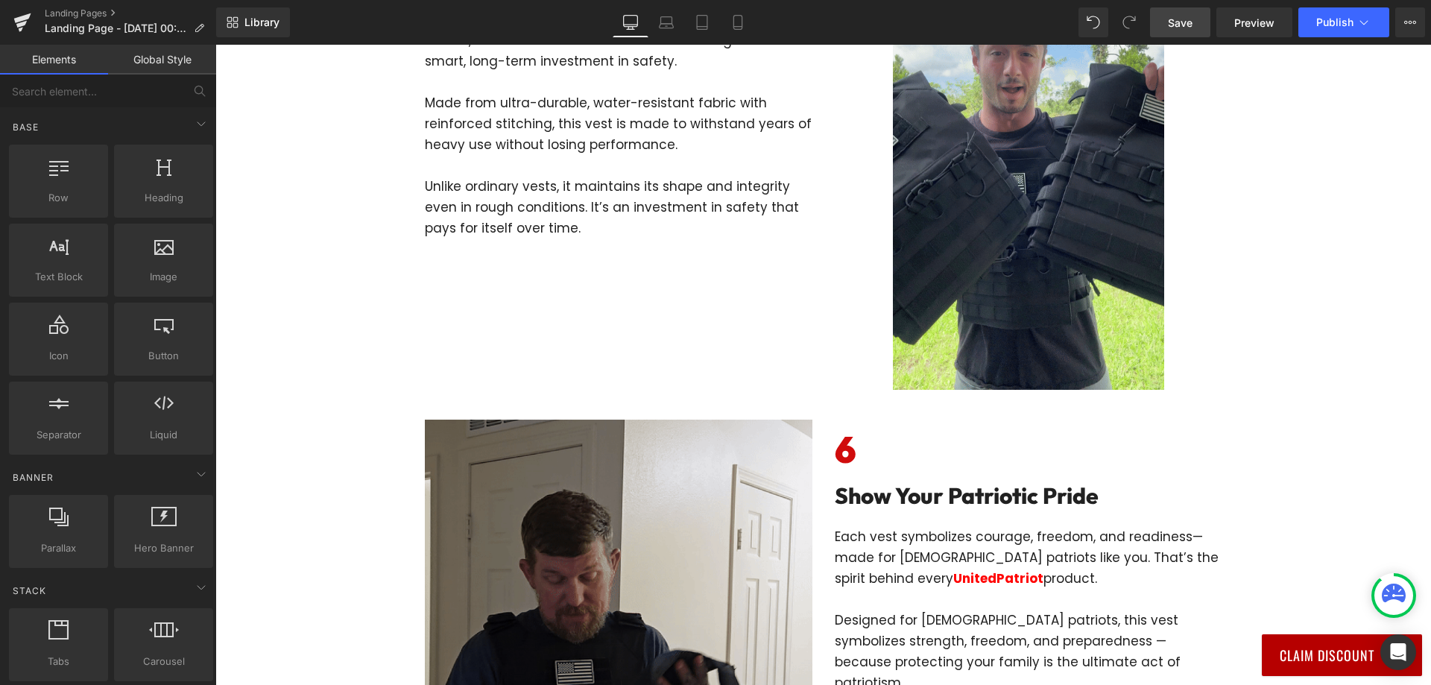
scroll to position [2385, 0]
